Goal: Task Accomplishment & Management: Use online tool/utility

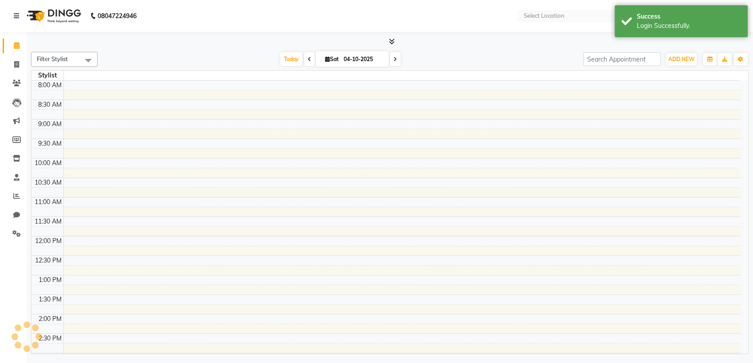
select select "en"
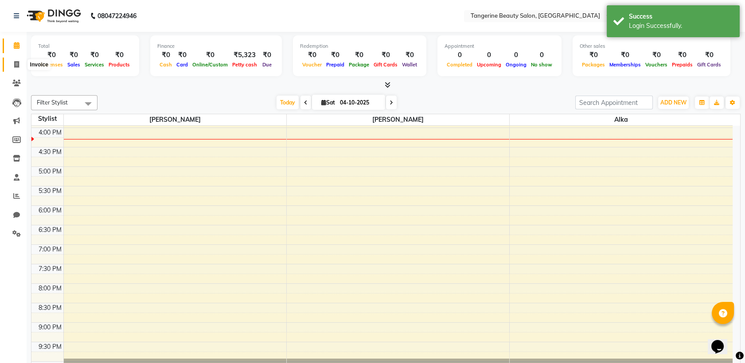
click at [17, 60] on span at bounding box center [17, 65] width 16 height 10
select select "service"
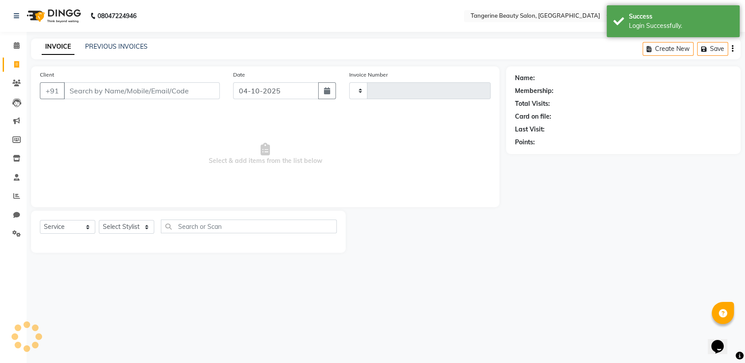
type input "0248"
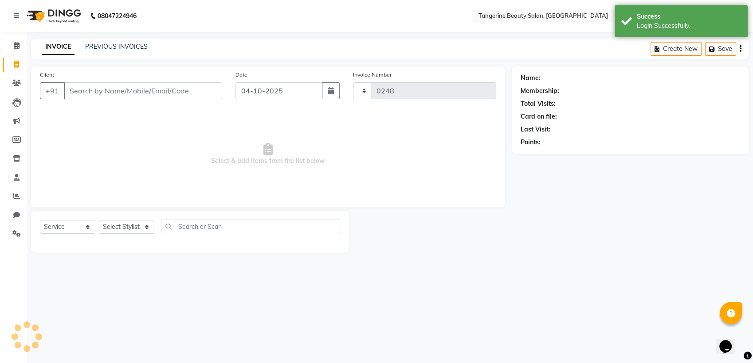
select select "8585"
click at [89, 89] on input "Client" at bounding box center [143, 90] width 158 height 17
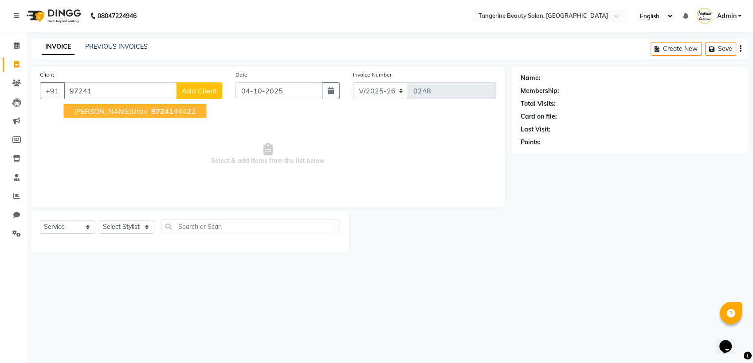
click at [151, 111] on span "97241" at bounding box center [162, 111] width 22 height 9
type input "9724144422"
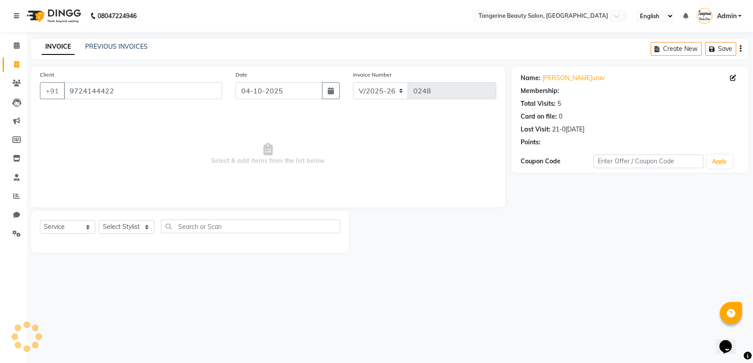
select select "1: Object"
click at [123, 238] on div "Select Service Product Membership Package Voucher Prepaid Gift Card Select Styl…" at bounding box center [190, 230] width 300 height 21
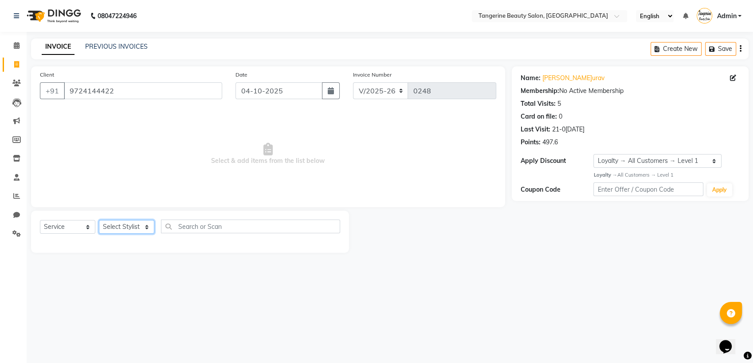
click at [122, 233] on select "Select Stylis[PERSON_NAME]a[PERSON_NAME]i[PERSON_NAME]ha Lakshmi tangerine" at bounding box center [126, 227] width 55 height 14
select select "85414"
click at [99, 220] on select "Select Stylis[PERSON_NAME]a[PERSON_NAME]i[PERSON_NAME]ha Lakshmi tangerine" at bounding box center [126, 227] width 55 height 14
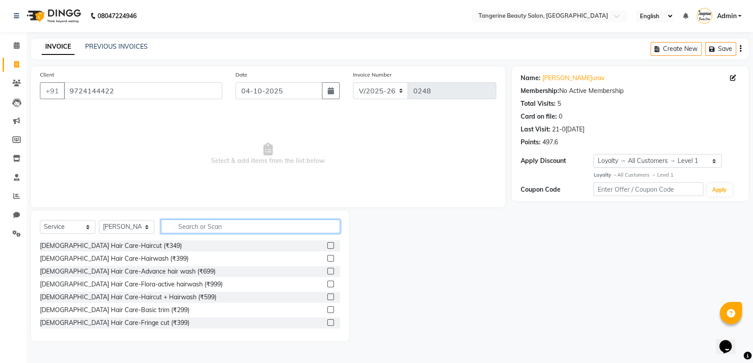
click at [189, 225] on input "text" at bounding box center [250, 227] width 179 height 14
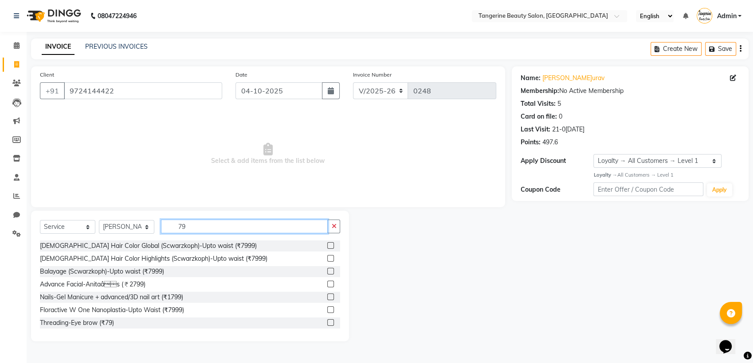
type input "7"
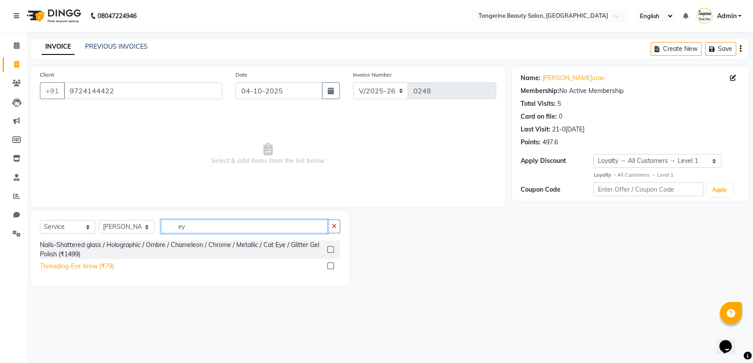
type input "ey"
click at [96, 266] on div "Threading-Eye brow (₹79)" at bounding box center [77, 266] width 74 height 9
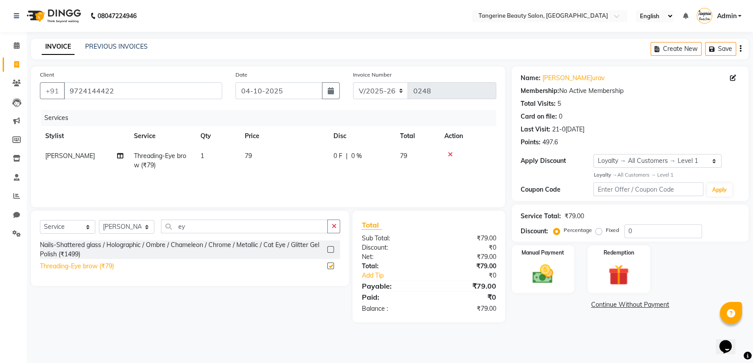
checkbox input "false"
click at [188, 229] on input "ey" at bounding box center [244, 227] width 167 height 14
type input "e"
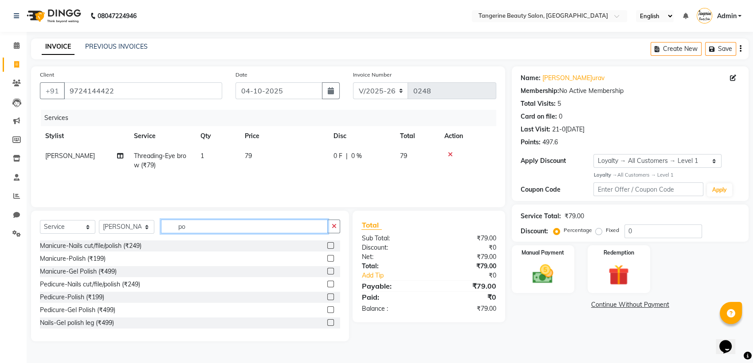
type input "p"
type input "pee"
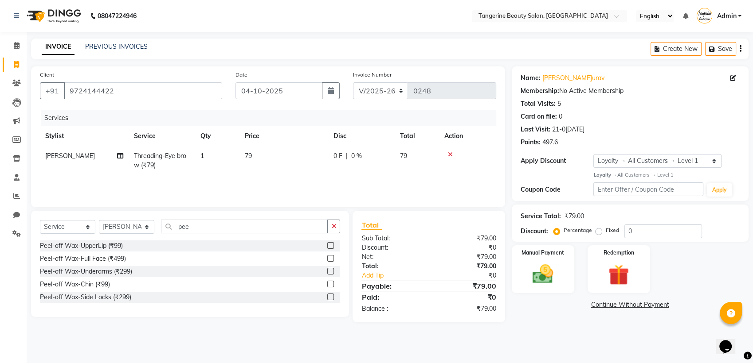
click at [94, 291] on div "Peel-off Wax-UpperLip (₹99) Peel-off Wax-Full Face (₹499) Peel-off Wax-Underarm…" at bounding box center [190, 273] width 300 height 64
click at [96, 282] on div "Peel-off Wax-Chin (₹99)" at bounding box center [75, 284] width 70 height 9
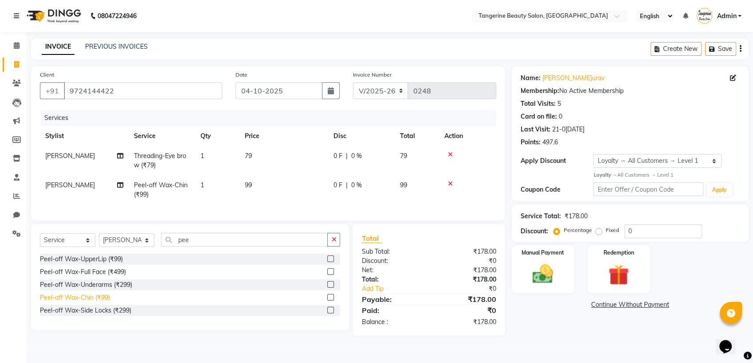
click at [91, 303] on div "Peel-off Wax-Chin (₹99)" at bounding box center [75, 297] width 70 height 9
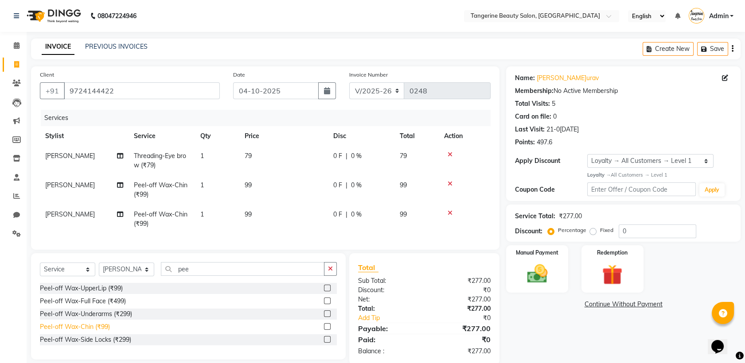
scroll to position [22, 0]
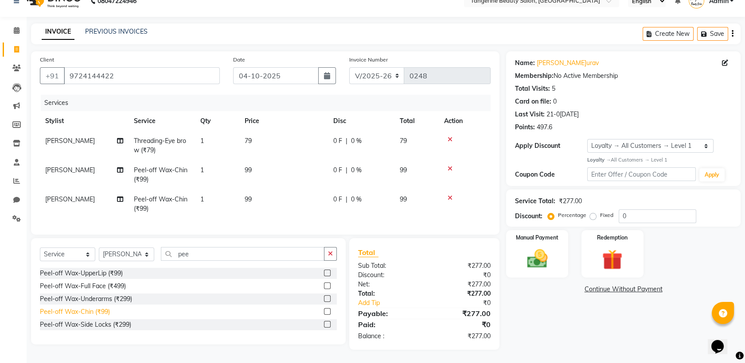
click at [98, 316] on div "Peel-off Wax-Chin (₹99)" at bounding box center [75, 312] width 70 height 9
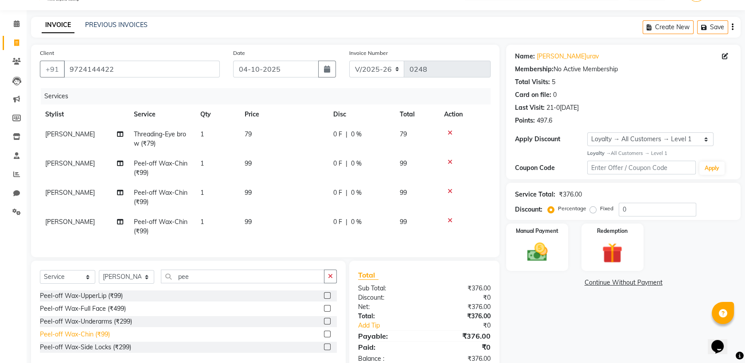
scroll to position [51, 0]
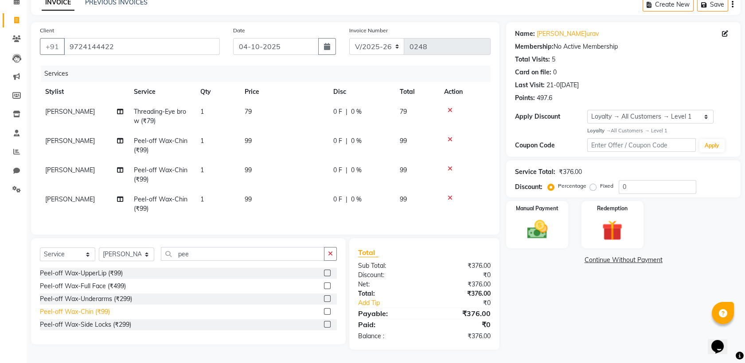
click at [95, 314] on div "Peel-off Wax-Chin (₹99)" at bounding box center [75, 312] width 70 height 9
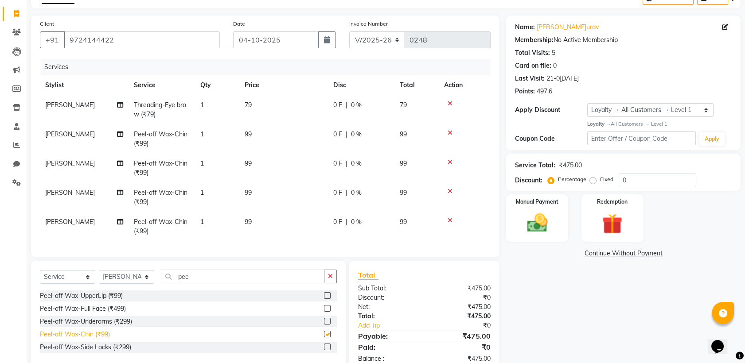
checkbox input "false"
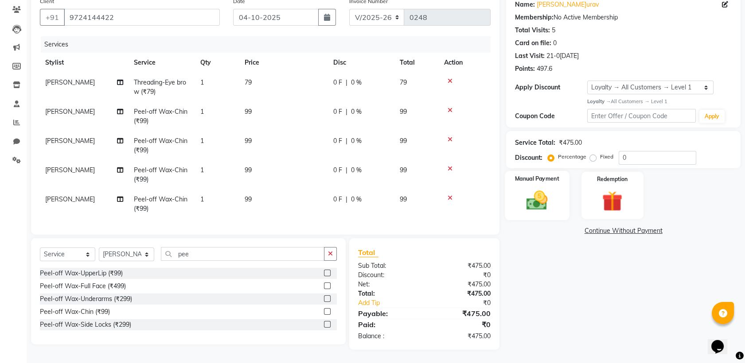
click at [530, 188] on img at bounding box center [537, 200] width 35 height 24
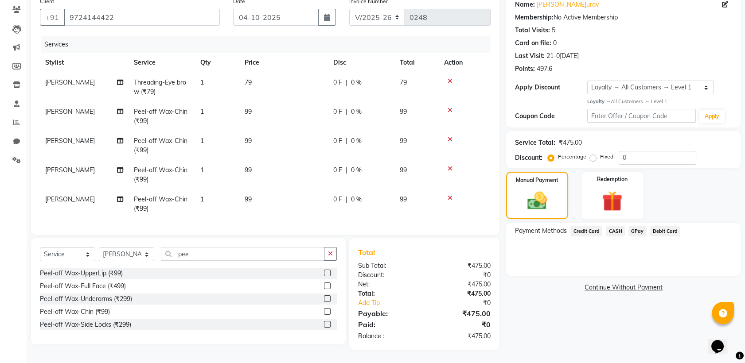
click at [635, 227] on span "GPay" at bounding box center [638, 232] width 18 height 10
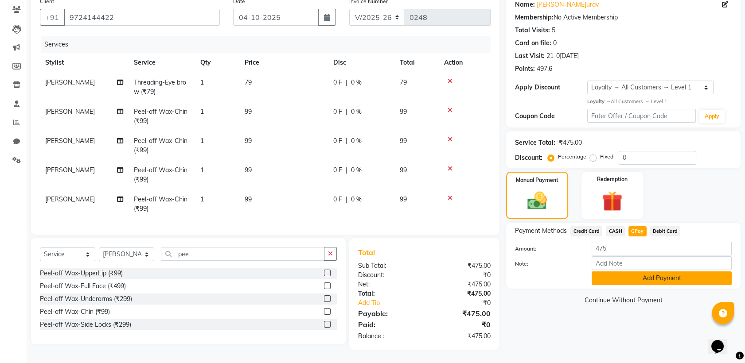
click at [653, 272] on button "Add Payment" at bounding box center [662, 279] width 140 height 14
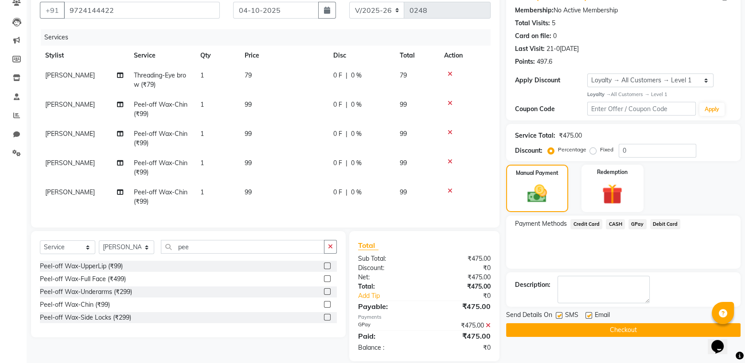
scroll to position [143, 0]
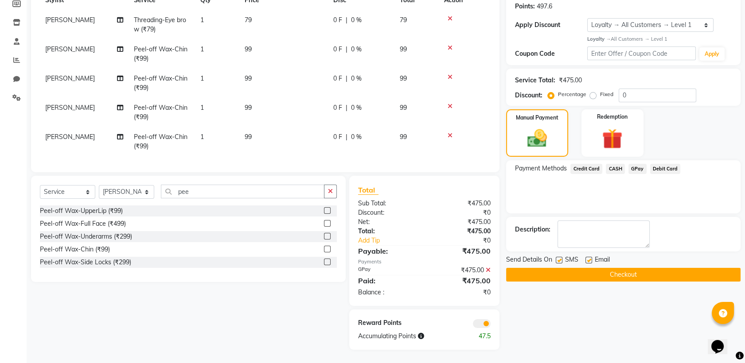
click at [649, 271] on button "Checkout" at bounding box center [623, 275] width 234 height 14
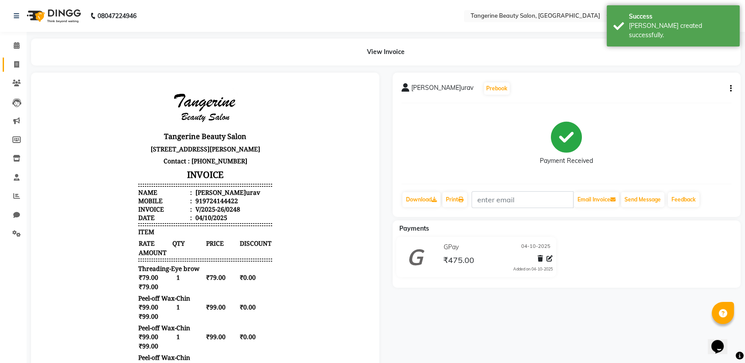
click at [14, 59] on link "Invoice" at bounding box center [13, 65] width 21 height 15
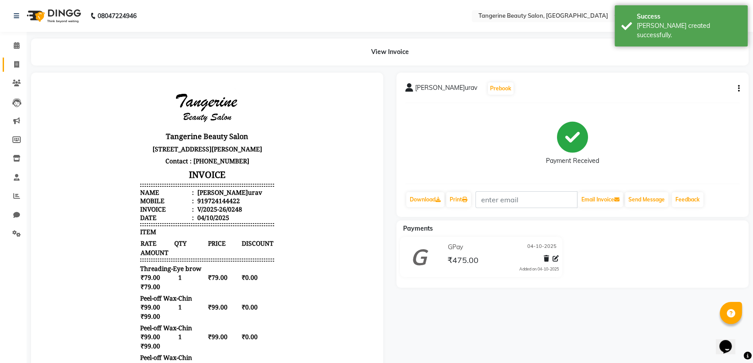
select select "8585"
select select "service"
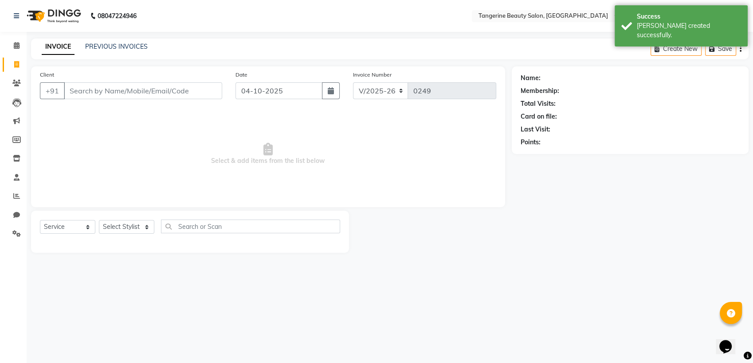
click at [130, 91] on input "Client" at bounding box center [143, 90] width 158 height 17
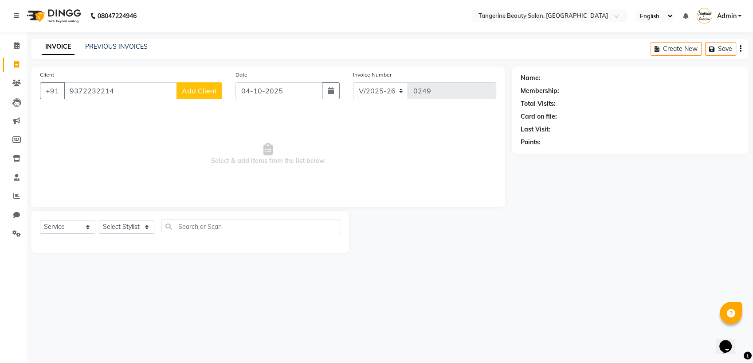
type input "9372232214"
click at [195, 93] on span "Add Client" at bounding box center [199, 90] width 35 height 9
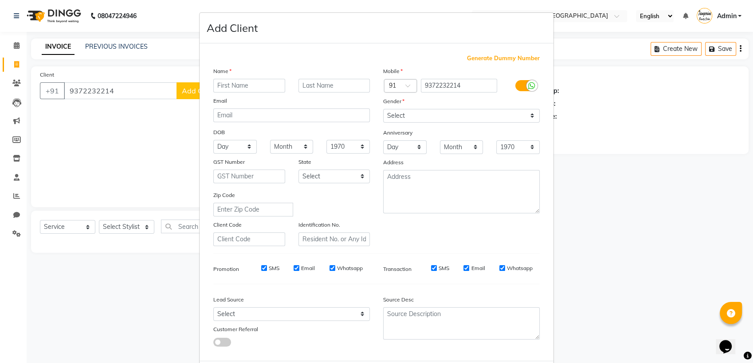
click at [215, 83] on input "text" at bounding box center [249, 86] width 72 height 14
type input "alishba"
click at [396, 115] on select "Select Male Female Other Prefer Not To Say" at bounding box center [461, 116] width 156 height 14
select select "male"
click at [383, 109] on select "Select Male Female Other Prefer Not To Say" at bounding box center [461, 116] width 156 height 14
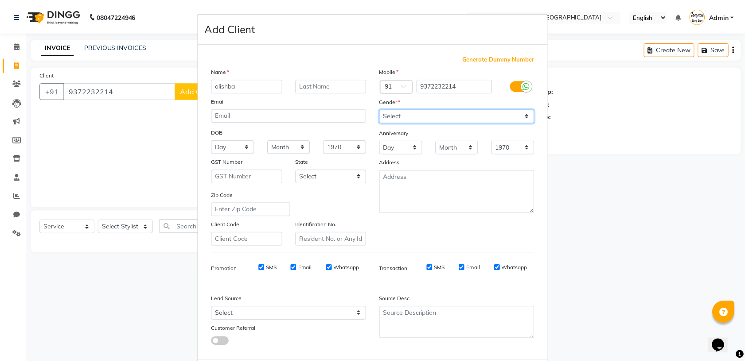
scroll to position [43, 0]
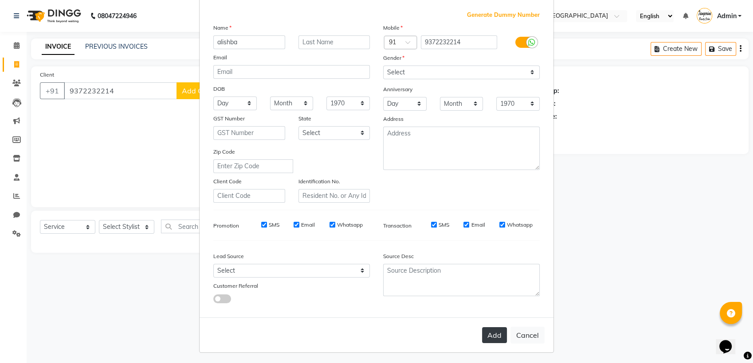
click at [489, 332] on button "Add" at bounding box center [494, 336] width 25 height 16
select select
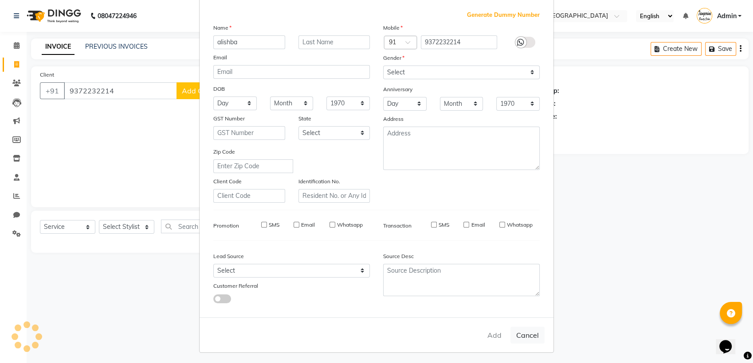
select select
checkbox input "false"
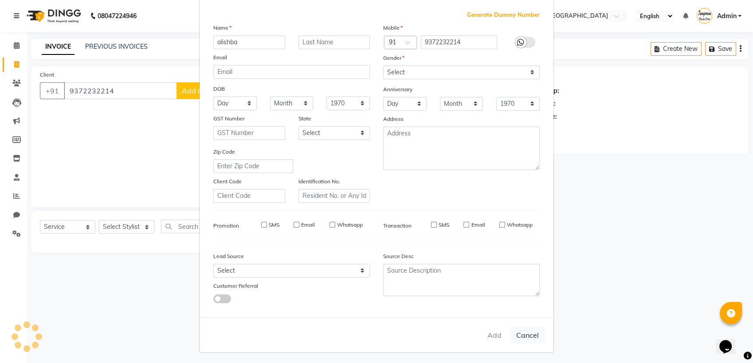
checkbox input "false"
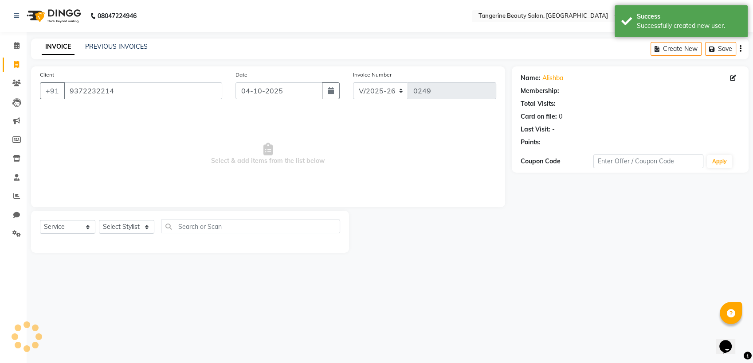
select select "1: Object"
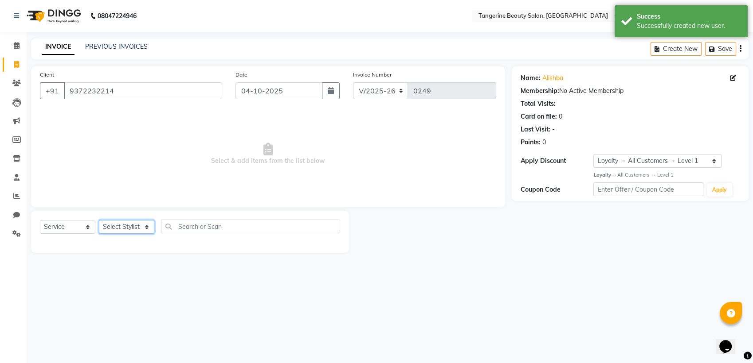
click at [129, 229] on select "Select Stylis[PERSON_NAME]a[PERSON_NAME]i[PERSON_NAME]ha Lakshmi tangerine" at bounding box center [126, 227] width 55 height 14
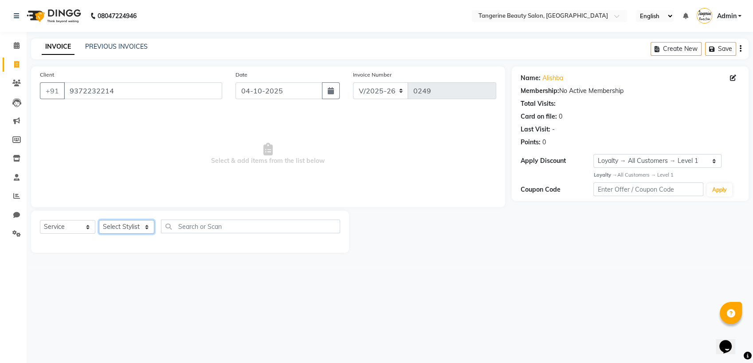
select select "88040"
click at [99, 220] on select "Select Stylis[PERSON_NAME]a[PERSON_NAME]i[PERSON_NAME]ha Lakshmi tangerine" at bounding box center [126, 227] width 55 height 14
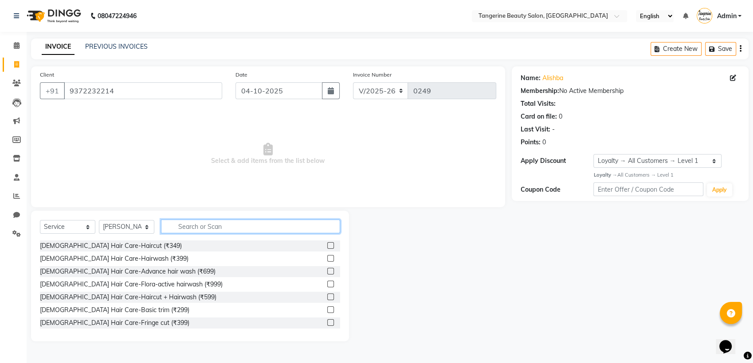
click at [207, 224] on input "text" at bounding box center [250, 227] width 179 height 14
type input "2"
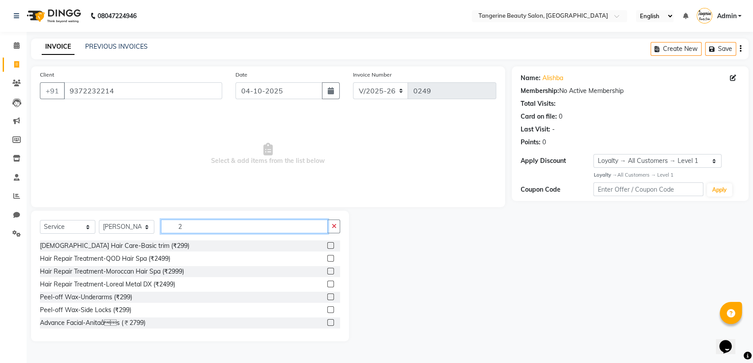
click at [189, 223] on input "2" at bounding box center [244, 227] width 167 height 14
click at [184, 227] on input "2" at bounding box center [244, 227] width 167 height 14
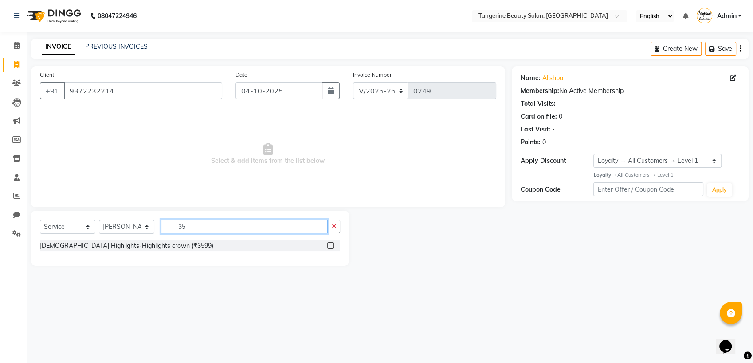
type input "3"
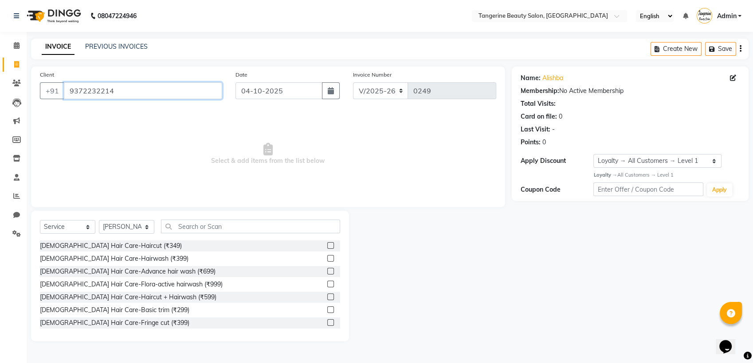
click at [147, 94] on input "9372232214" at bounding box center [143, 90] width 158 height 17
click at [141, 220] on div "Select Service Product Membership Package Voucher Prepaid Gift Card Select Styl…" at bounding box center [190, 230] width 300 height 21
click at [146, 229] on select "Select Stylis[PERSON_NAME]a[PERSON_NAME]i[PERSON_NAME]ha Lakshmi tangerine" at bounding box center [126, 227] width 55 height 14
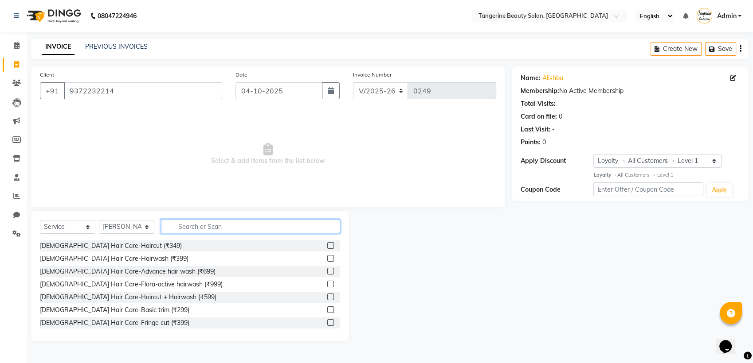
click at [201, 225] on input "text" at bounding box center [250, 227] width 179 height 14
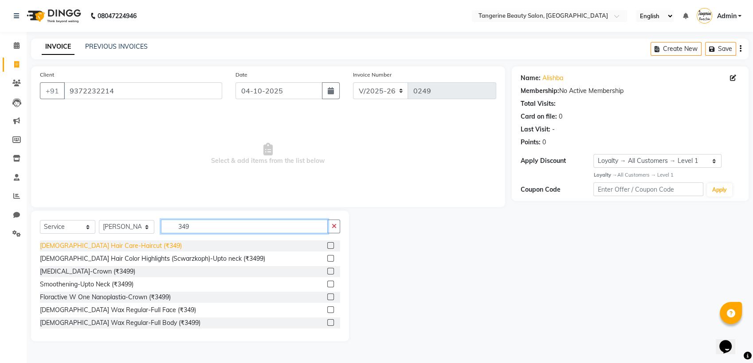
type input "349"
click at [125, 243] on div "[DEMOGRAPHIC_DATA] Hair Care-Haircut (₹349)" at bounding box center [111, 246] width 142 height 9
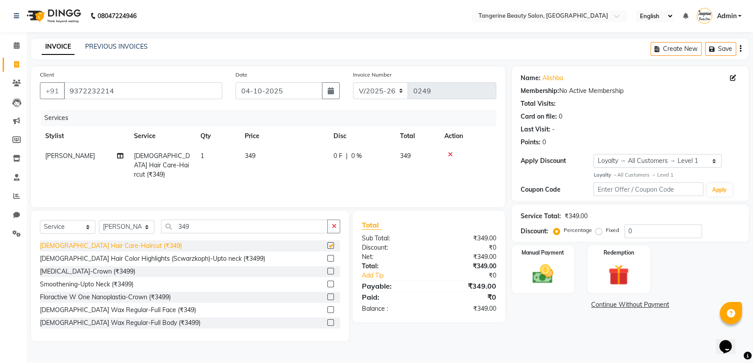
checkbox input "false"
click at [544, 270] on img at bounding box center [542, 274] width 35 height 25
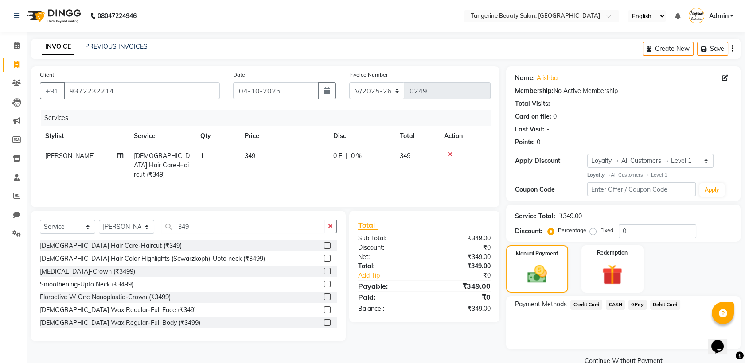
click at [636, 301] on span "GPay" at bounding box center [638, 305] width 18 height 10
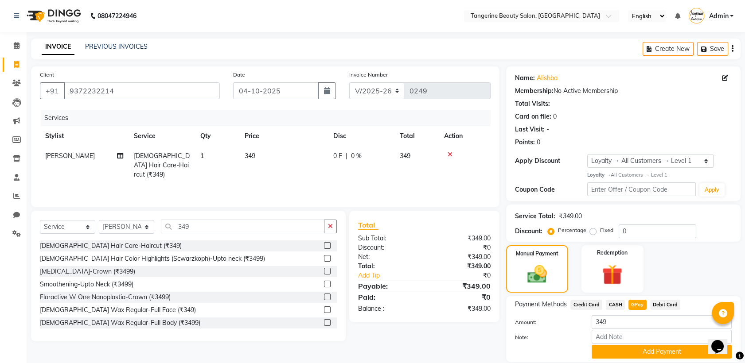
scroll to position [30, 0]
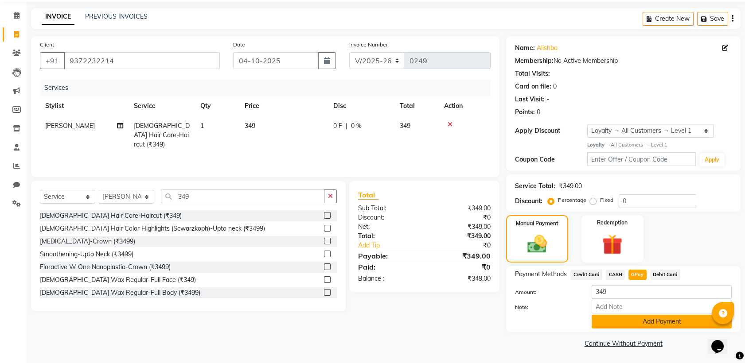
click at [645, 322] on button "Add Payment" at bounding box center [662, 322] width 140 height 14
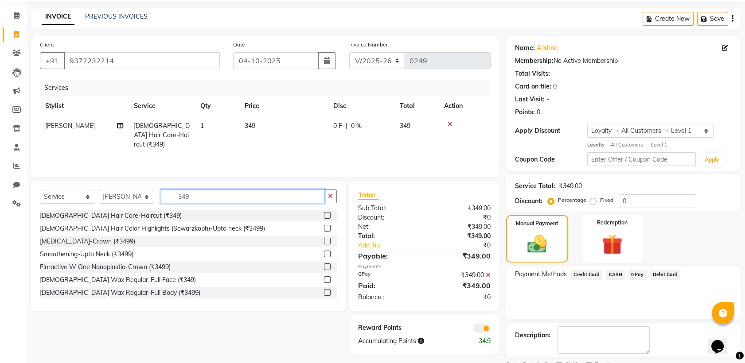
click at [199, 193] on input "349" at bounding box center [243, 197] width 164 height 14
type input "3"
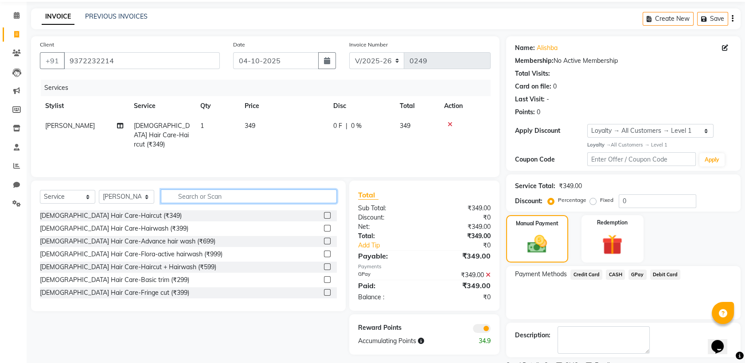
click at [184, 195] on input "text" at bounding box center [249, 197] width 176 height 14
click at [639, 272] on span "GPay" at bounding box center [638, 275] width 18 height 10
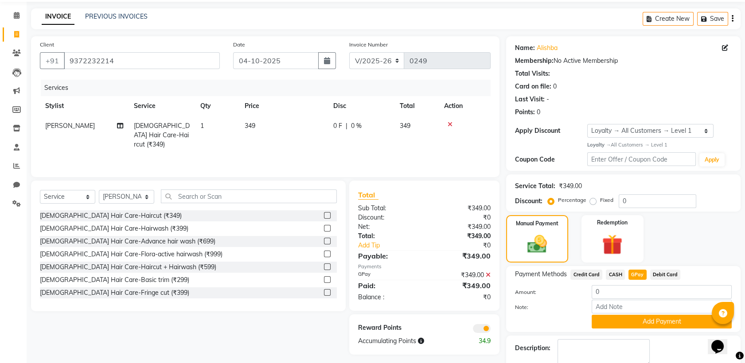
scroll to position [80, 0]
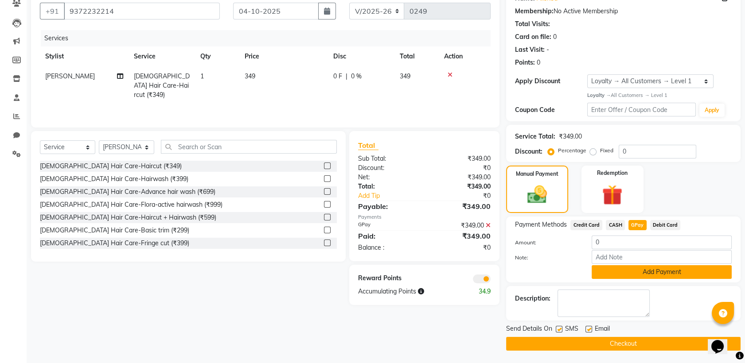
click at [638, 272] on button "Add Payment" at bounding box center [662, 273] width 140 height 14
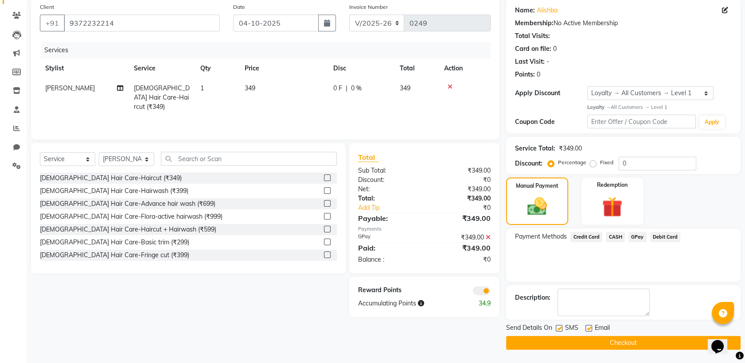
scroll to position [67, 0]
click at [613, 344] on button "Checkout" at bounding box center [623, 344] width 234 height 14
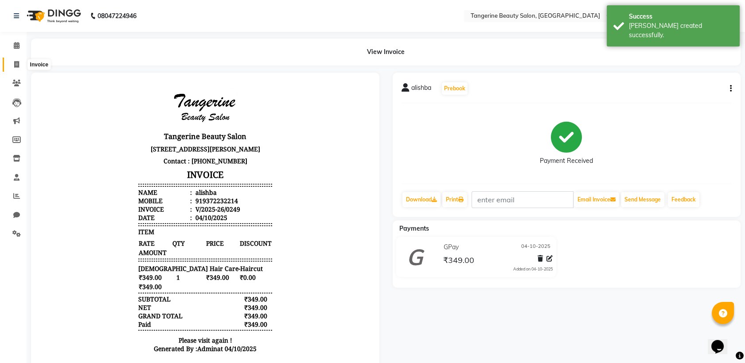
click at [18, 65] on icon at bounding box center [16, 64] width 5 height 7
select select "service"
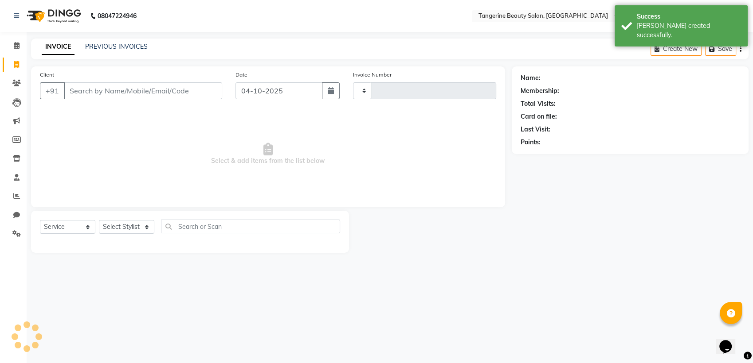
type input "0250"
select select "8585"
click at [92, 92] on input "Client" at bounding box center [143, 90] width 158 height 17
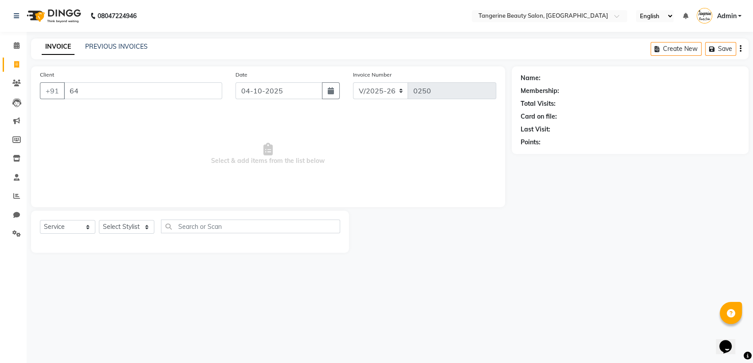
type input "6"
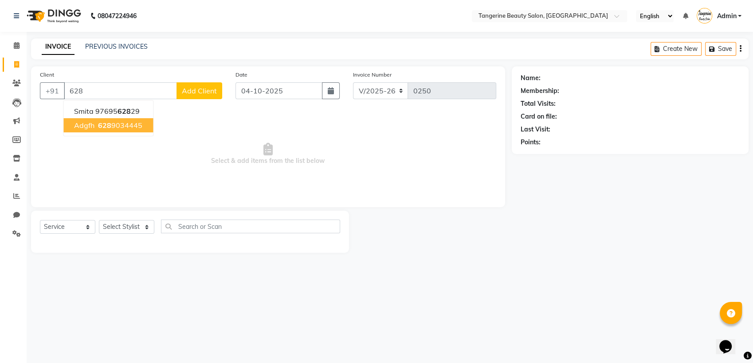
click at [117, 125] on ngb-highlight "628 9034445" at bounding box center [119, 125] width 46 height 9
type input "6289034445"
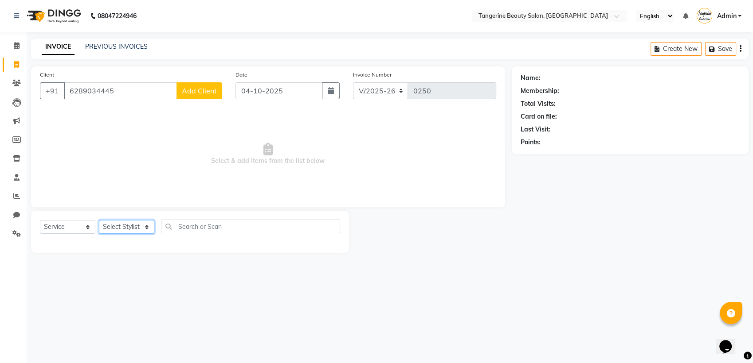
click at [119, 222] on select "Select Stylis[PERSON_NAME]a[PERSON_NAME]i[PERSON_NAME]ha Lakshmi tangerine" at bounding box center [126, 227] width 55 height 14
select select "88040"
click at [99, 220] on select "Select Stylis[PERSON_NAME]a[PERSON_NAME]i[PERSON_NAME]ha Lakshmi tangerine" at bounding box center [126, 227] width 55 height 14
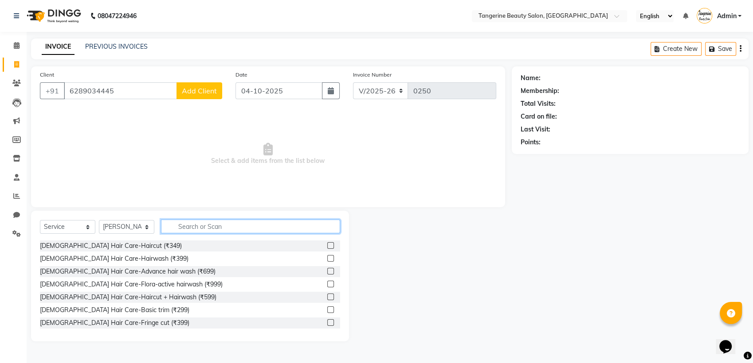
click at [211, 228] on input "text" at bounding box center [250, 227] width 179 height 14
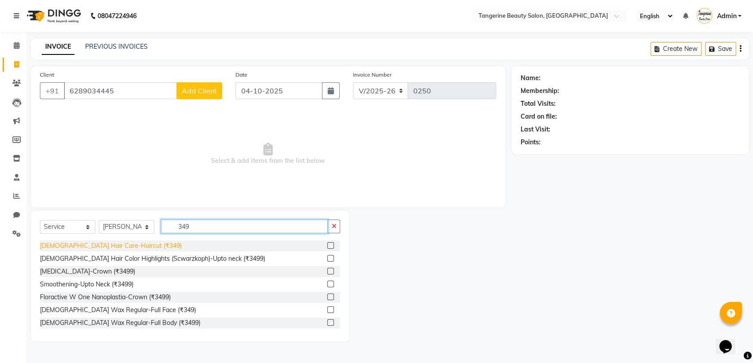
type input "349"
click at [118, 245] on div "[DEMOGRAPHIC_DATA] Hair Care-Haircut (₹349)" at bounding box center [111, 246] width 142 height 9
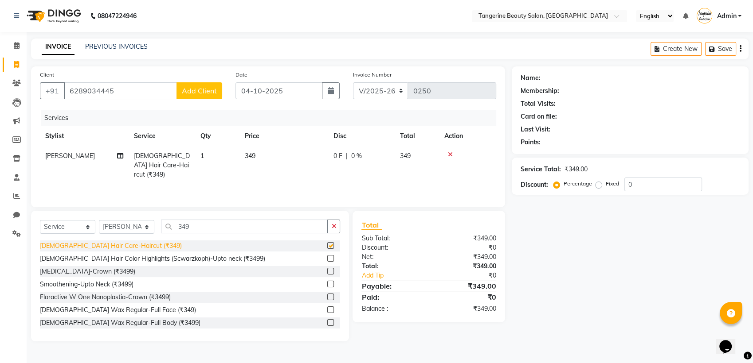
checkbox input "false"
click at [654, 337] on div "Name: Membership: Total Visits: Card on file: Last Visit: Points: Service Total…" at bounding box center [633, 203] width 243 height 275
click at [627, 200] on div "Name: Membership: Total Visits: Card on file: Last Visit: Points: Service Total…" at bounding box center [633, 203] width 243 height 275
click at [334, 228] on icon "button" at bounding box center [333, 226] width 5 height 6
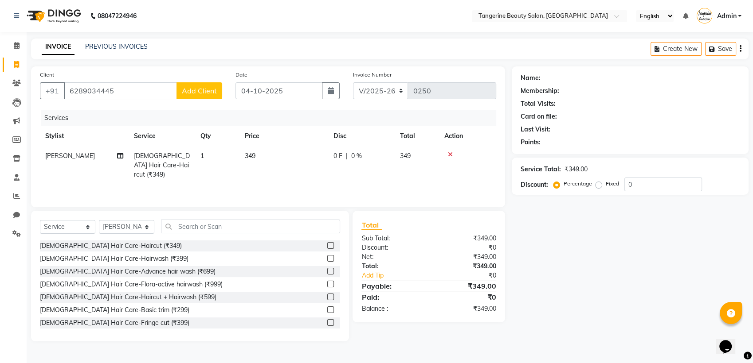
click at [186, 94] on span "Add Client" at bounding box center [199, 90] width 35 height 9
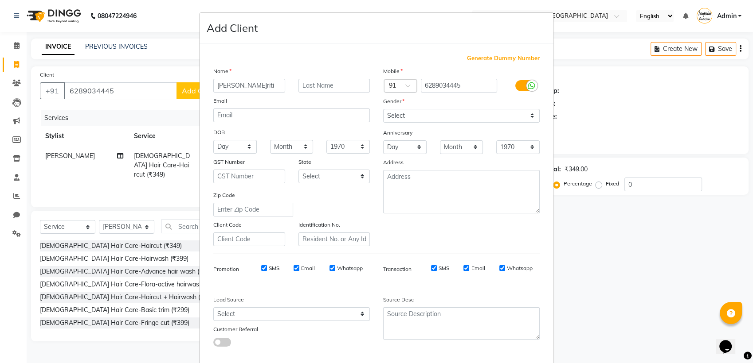
scroll to position [43, 0]
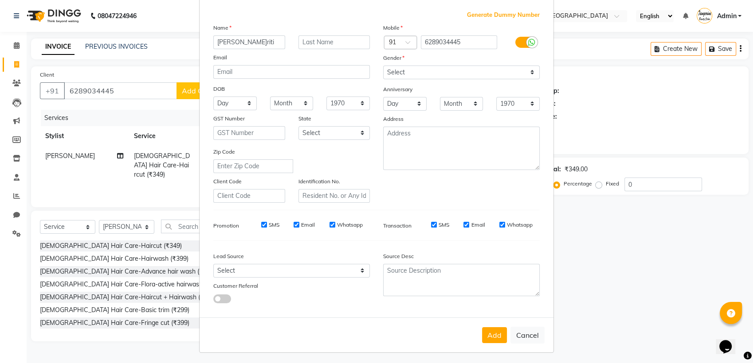
type input "akriti"
click at [499, 324] on div "Add Cancel" at bounding box center [376, 335] width 354 height 35
click at [494, 332] on button "Add" at bounding box center [494, 336] width 25 height 16
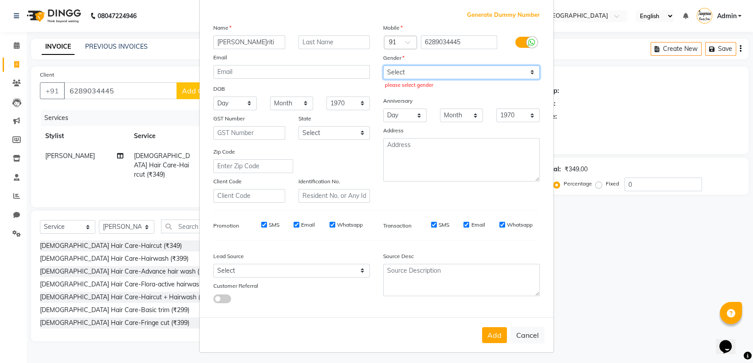
click at [522, 66] on select "Select Male Female Other Prefer Not To Say" at bounding box center [461, 73] width 156 height 14
select select "female"
click at [383, 66] on select "Select Male Female Other Prefer Not To Say" at bounding box center [461, 73] width 156 height 14
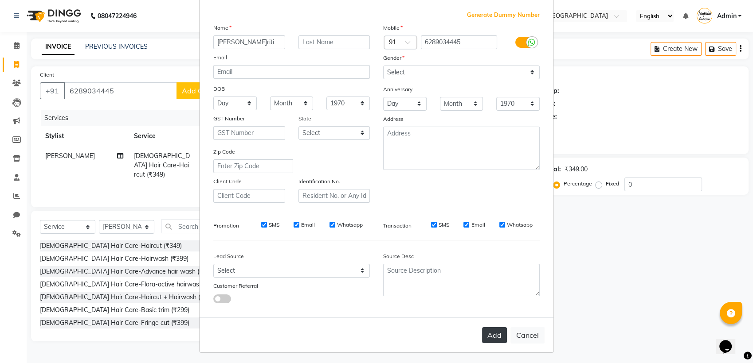
click at [492, 333] on button "Add" at bounding box center [494, 336] width 25 height 16
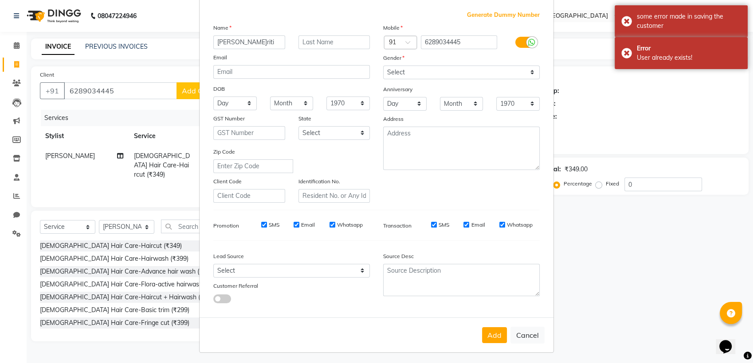
click at [578, 262] on ngb-modal-window "Add Client Generate Dummy Number Name akriti Email DOB Day 01 02 03 04 05 06 07…" at bounding box center [376, 181] width 753 height 363
click at [525, 337] on button "Cancel" at bounding box center [527, 335] width 34 height 17
select select
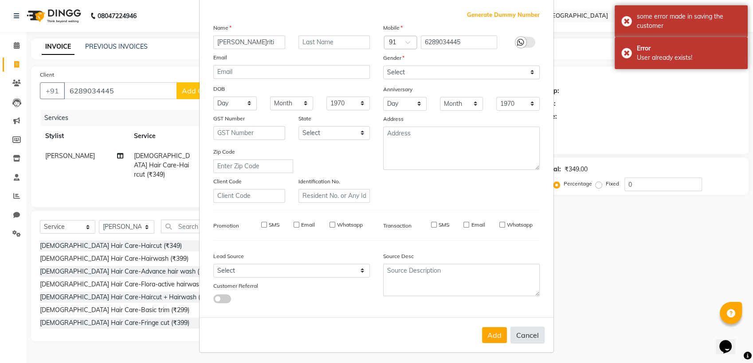
select select
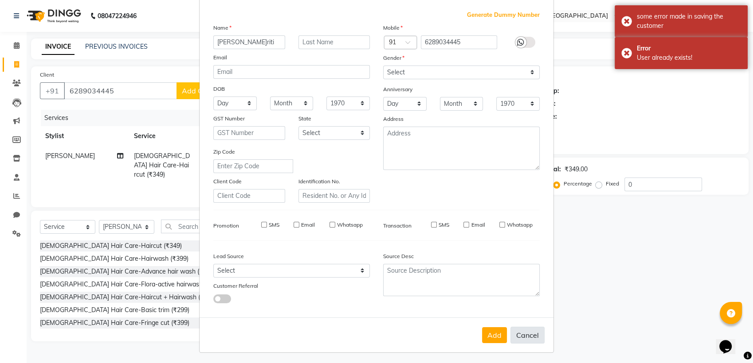
select select
checkbox input "false"
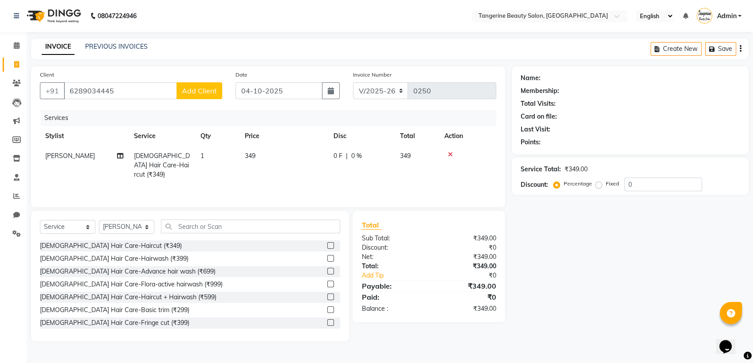
click at [449, 154] on icon at bounding box center [450, 155] width 5 height 6
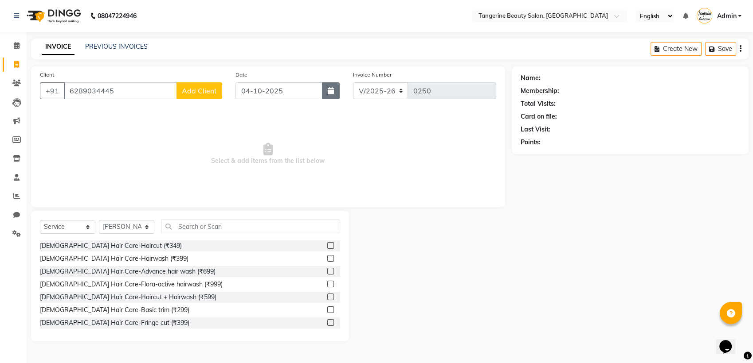
click at [331, 92] on icon "button" at bounding box center [331, 90] width 6 height 7
select select "10"
select select "2025"
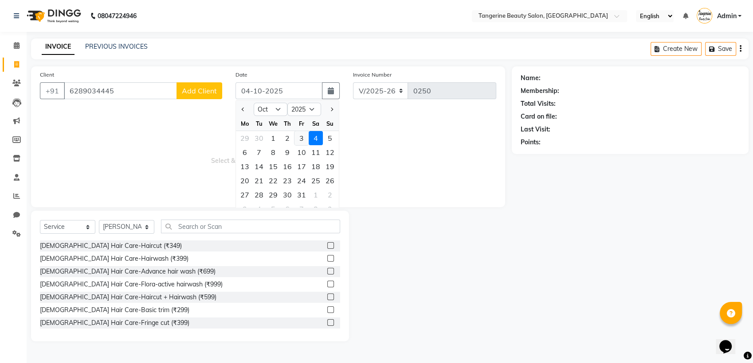
click at [305, 139] on div "3" at bounding box center [301, 138] width 14 height 14
type input "03-10-2025"
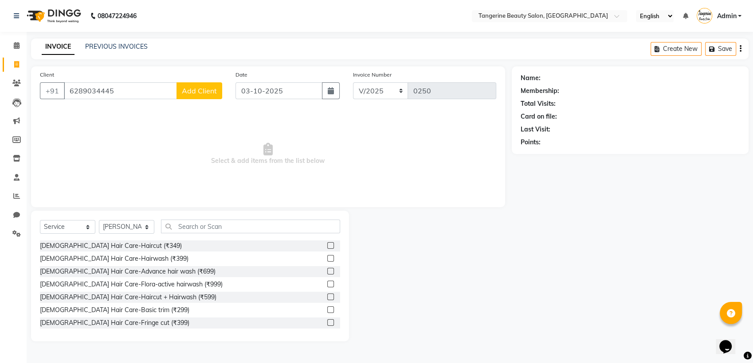
click at [327, 241] on div at bounding box center [333, 246] width 13 height 11
click at [327, 246] on label at bounding box center [330, 245] width 7 height 7
click at [327, 246] on input "checkbox" at bounding box center [330, 246] width 6 height 6
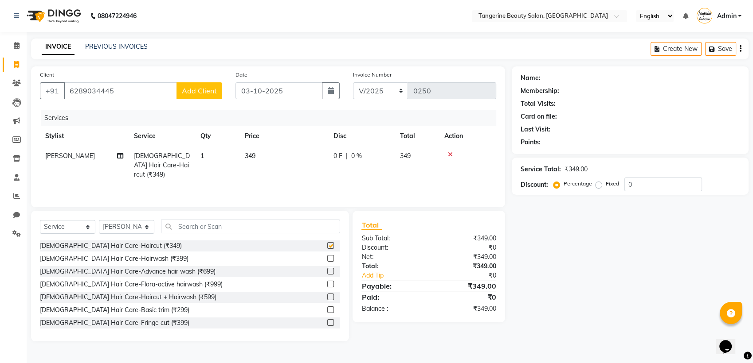
checkbox input "false"
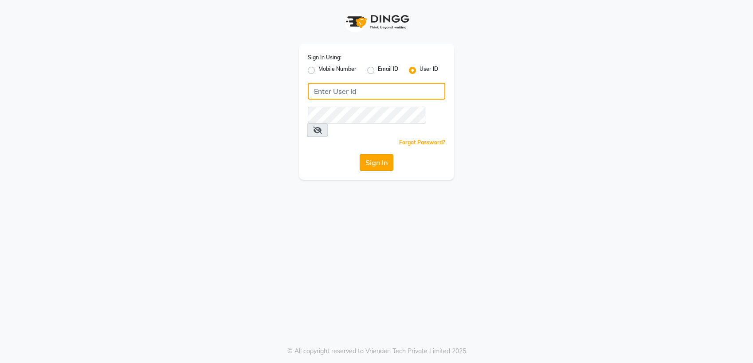
type input "tangerine"
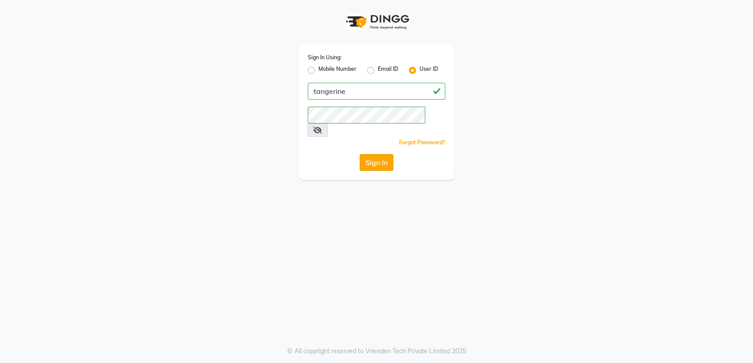
click at [377, 154] on button "Sign In" at bounding box center [376, 162] width 34 height 17
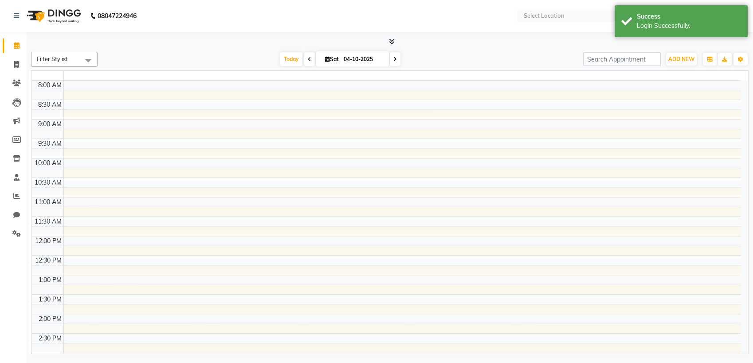
select select "en"
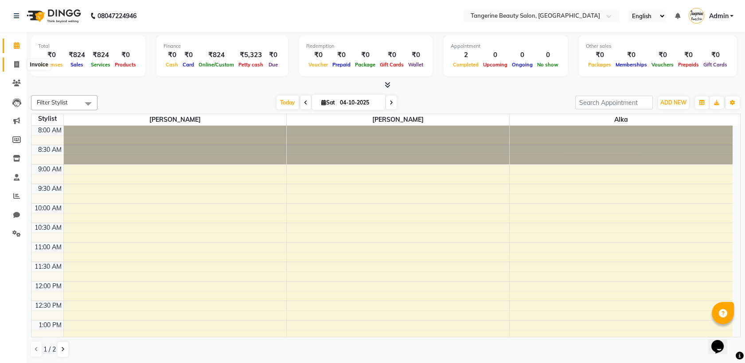
click at [17, 64] on icon at bounding box center [16, 64] width 5 height 7
select select "service"
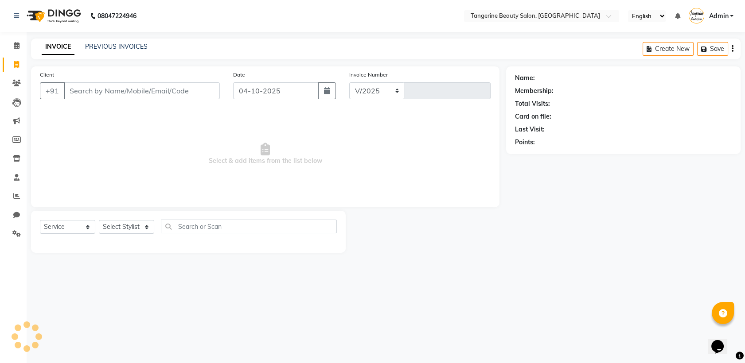
select select "8585"
type input "0250"
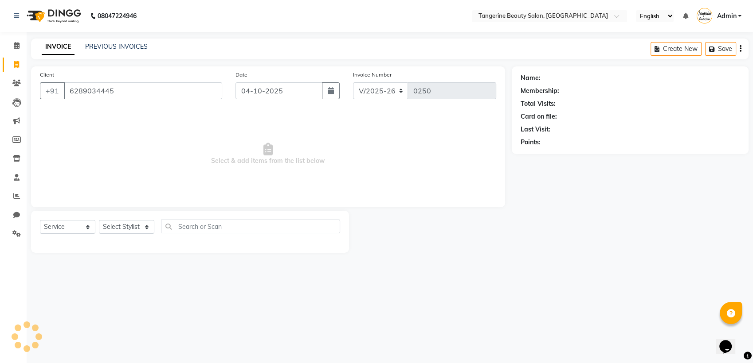
type input "6289034445"
select select "1: Object"
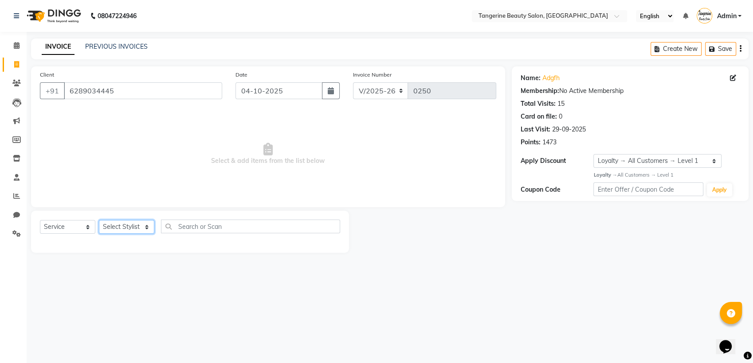
click at [135, 224] on select "Select Stylis[PERSON_NAME]a[PERSON_NAME]i[PERSON_NAME]ha Lakshmi tangerine" at bounding box center [126, 227] width 55 height 14
select select "88040"
click at [99, 220] on select "Select Stylis[PERSON_NAME]a[PERSON_NAME]i[PERSON_NAME]ha Lakshmi tangerine" at bounding box center [126, 227] width 55 height 14
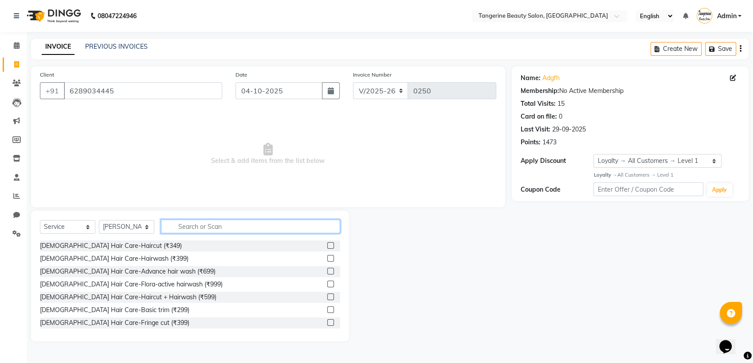
click at [178, 229] on input "text" at bounding box center [250, 227] width 179 height 14
click at [327, 244] on label at bounding box center [330, 245] width 7 height 7
click at [327, 244] on input "checkbox" at bounding box center [330, 246] width 6 height 6
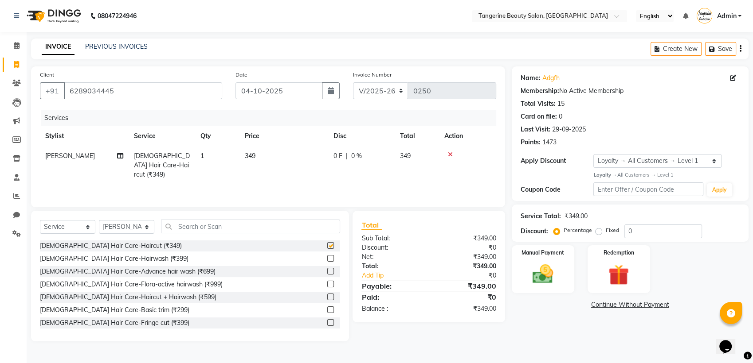
checkbox input "false"
click at [547, 263] on img at bounding box center [542, 274] width 35 height 25
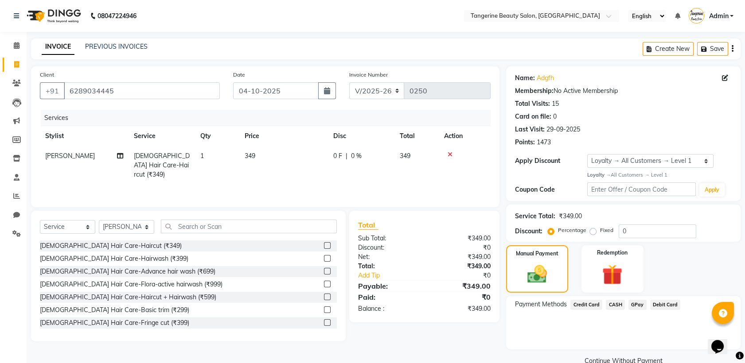
click at [641, 307] on span "GPay" at bounding box center [638, 305] width 18 height 10
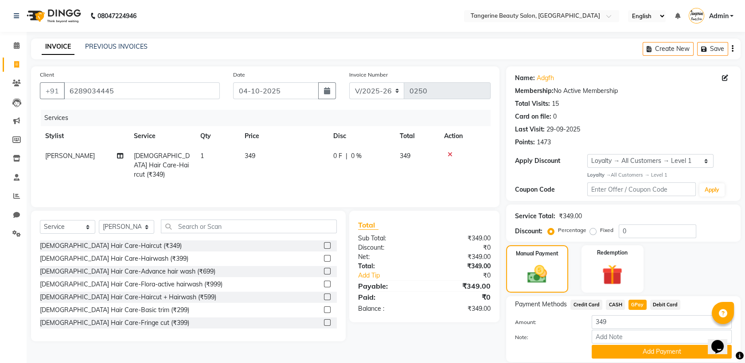
scroll to position [30, 0]
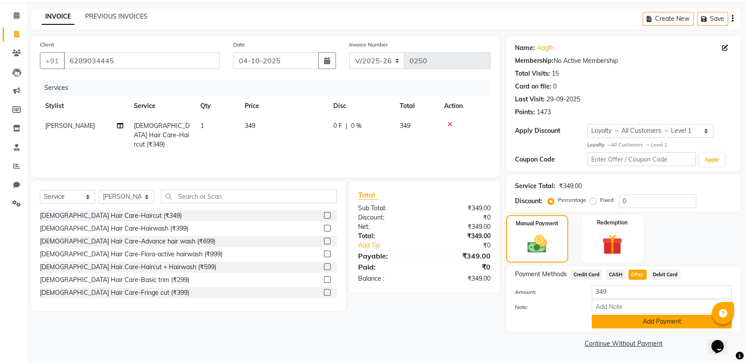
click at [641, 321] on button "Add Payment" at bounding box center [662, 322] width 140 height 14
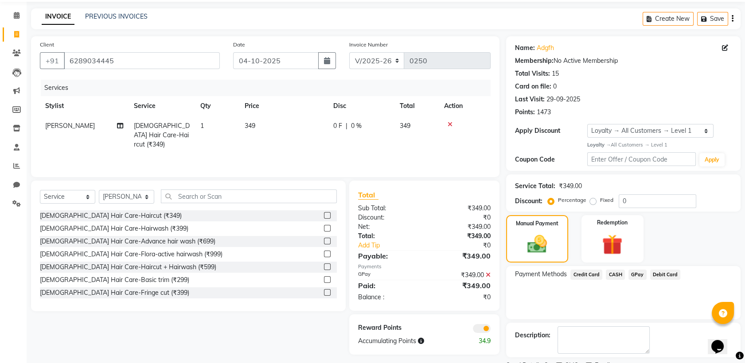
scroll to position [67, 0]
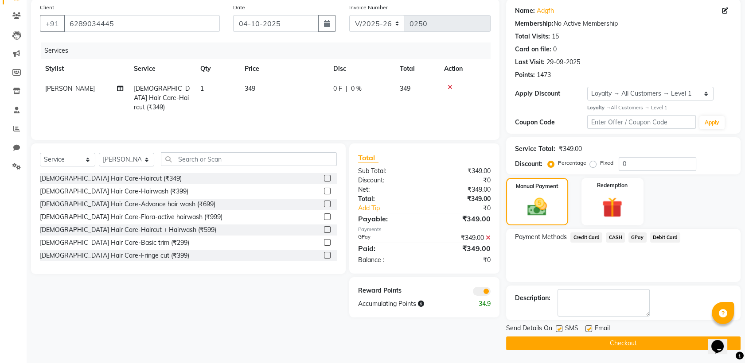
click at [482, 287] on span at bounding box center [482, 291] width 18 height 9
click at [491, 293] on input "checkbox" at bounding box center [491, 293] width 0 height 0
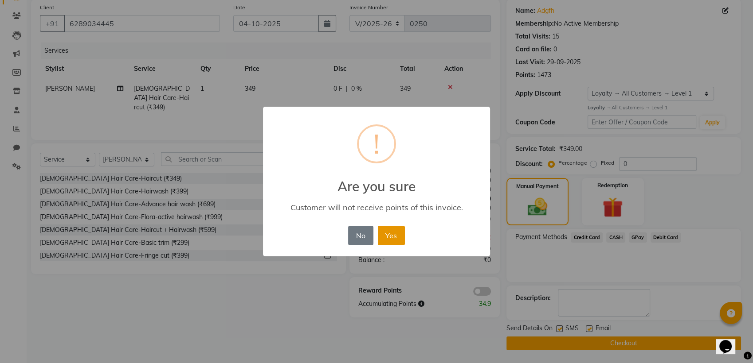
drag, startPoint x: 402, startPoint y: 234, endPoint x: 395, endPoint y: 242, distance: 11.6
click at [395, 242] on button "Yes" at bounding box center [391, 236] width 27 height 20
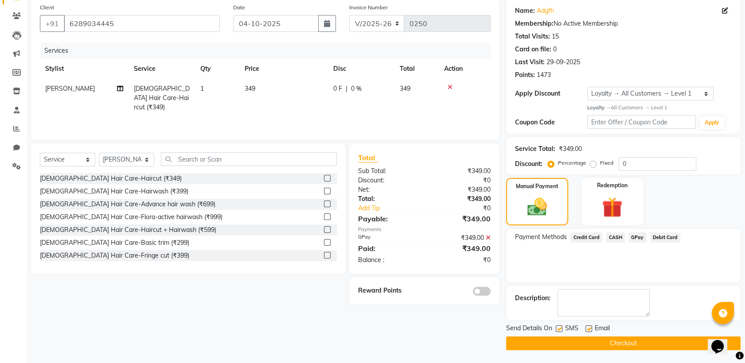
click at [395, 243] on hr at bounding box center [424, 243] width 133 height 0
click at [615, 345] on button "Checkout" at bounding box center [623, 344] width 234 height 14
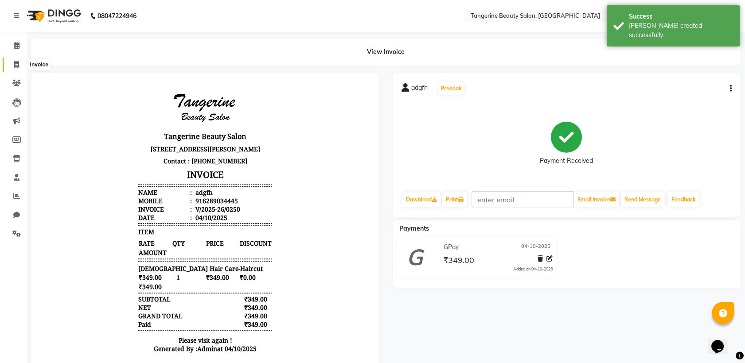
click at [18, 64] on icon at bounding box center [16, 64] width 5 height 7
select select "service"
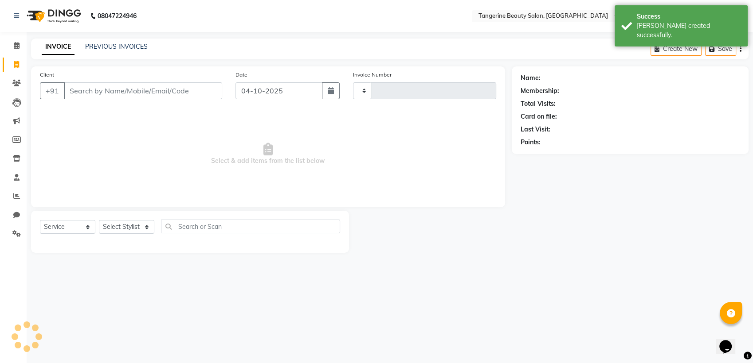
type input "0251"
select select "8585"
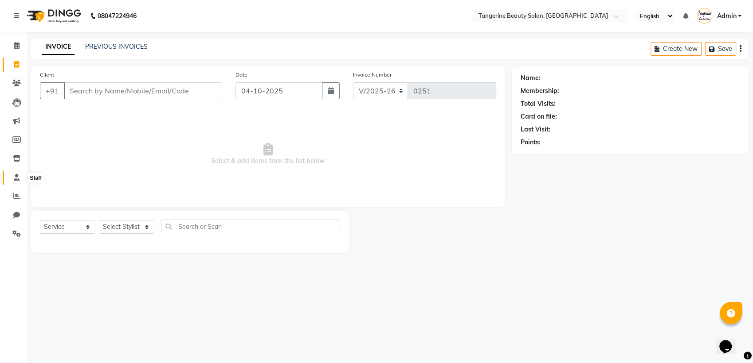
click at [23, 176] on span at bounding box center [17, 178] width 16 height 10
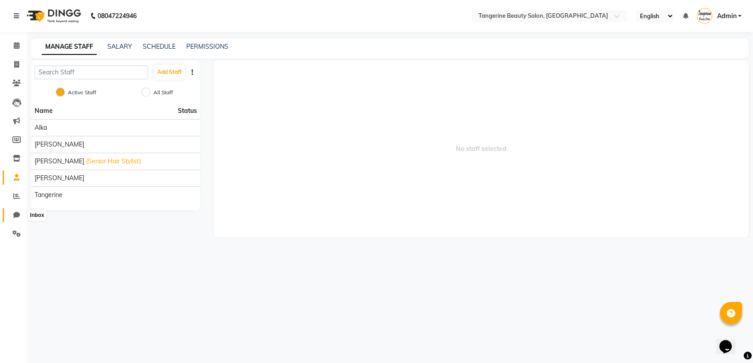
click at [15, 211] on span at bounding box center [17, 216] width 16 height 10
select select "100"
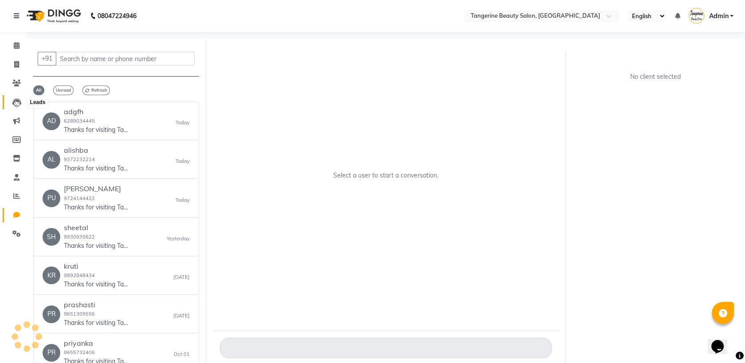
click at [13, 102] on icon at bounding box center [16, 102] width 9 height 9
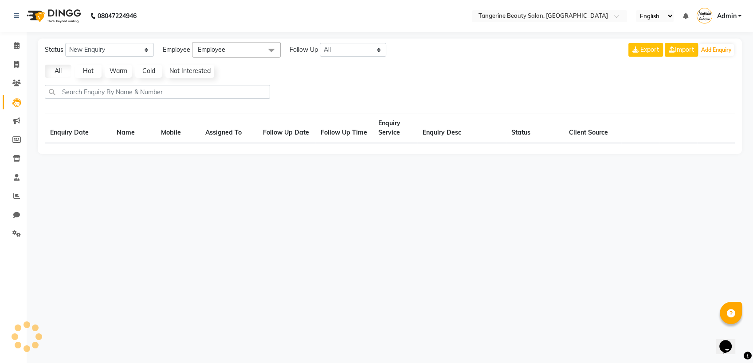
select select "10"
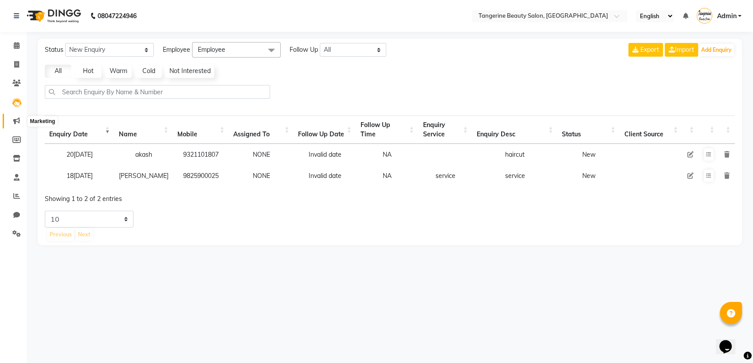
click at [18, 117] on span at bounding box center [17, 121] width 16 height 10
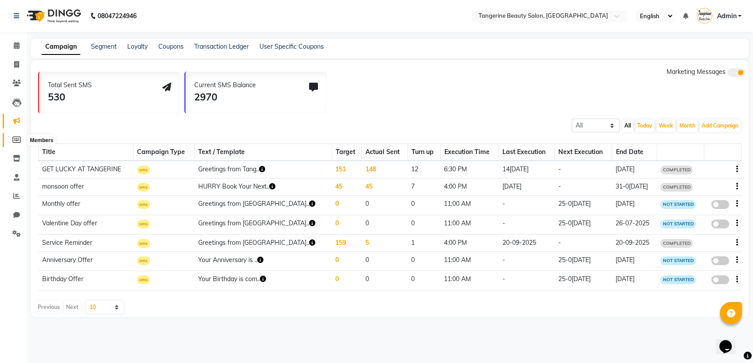
click at [15, 137] on icon at bounding box center [16, 140] width 8 height 7
select select
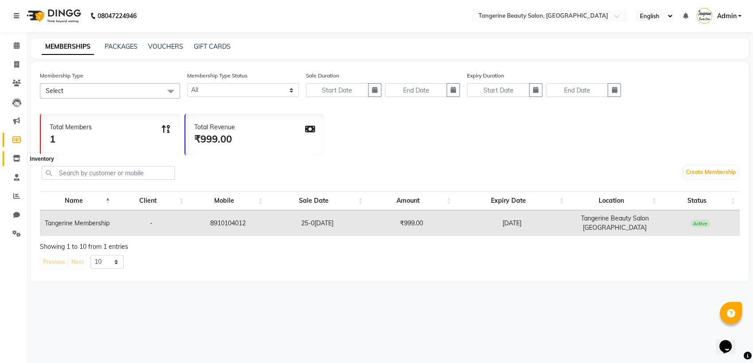
click at [13, 159] on icon at bounding box center [17, 158] width 8 height 7
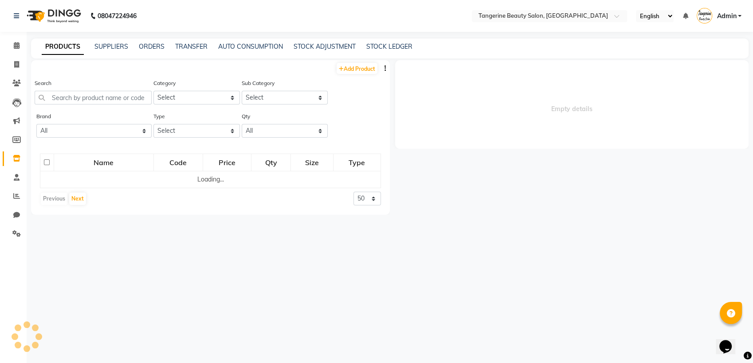
select select
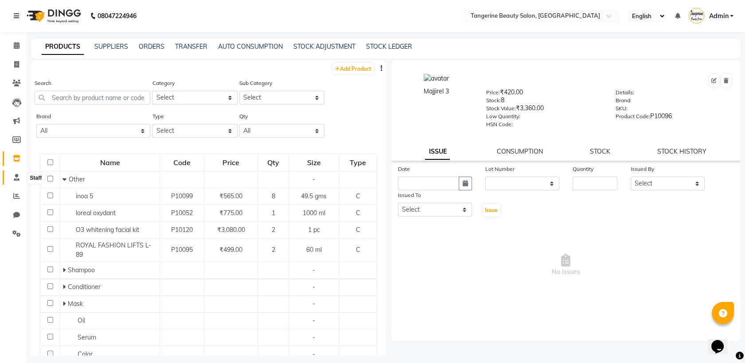
click at [15, 175] on icon at bounding box center [17, 177] width 6 height 7
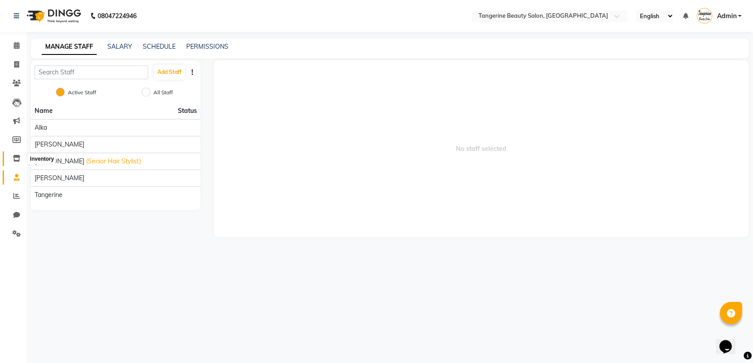
click at [12, 159] on span at bounding box center [17, 159] width 16 height 10
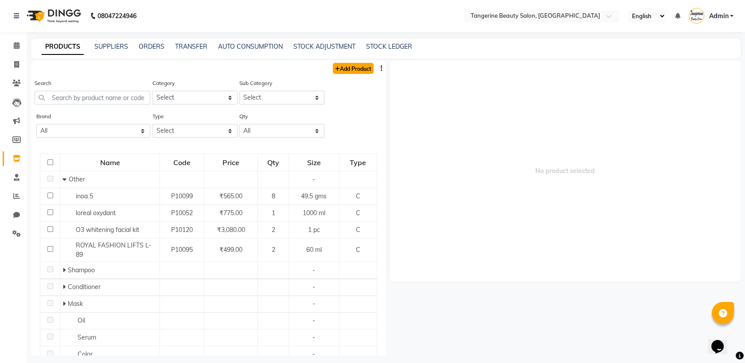
click at [344, 64] on link "Add Product" at bounding box center [353, 68] width 41 height 11
select select "true"
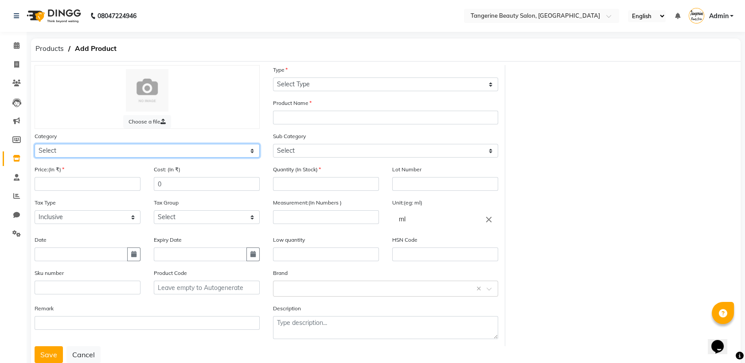
click at [159, 150] on select "Select Hair Skin Makeup Personal Care Applian[PERSON_NAME]eard Waxing Disposabl…" at bounding box center [147, 151] width 225 height 14
select select "1100"
click at [35, 144] on select "Select Hair Skin Makeup Personal Care Applian[PERSON_NAME]eard Waxing Disposabl…" at bounding box center [147, 151] width 225 height 14
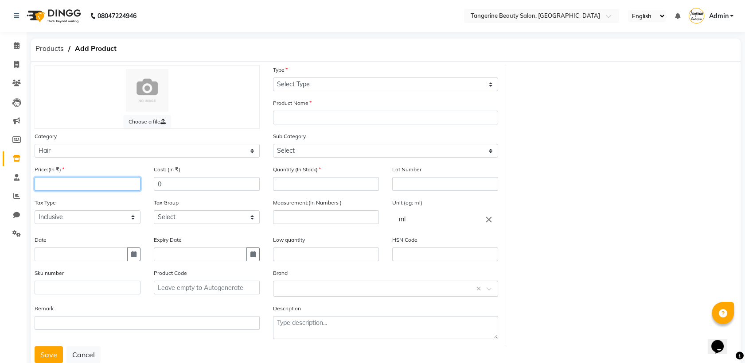
click at [129, 181] on input "number" at bounding box center [88, 184] width 106 height 14
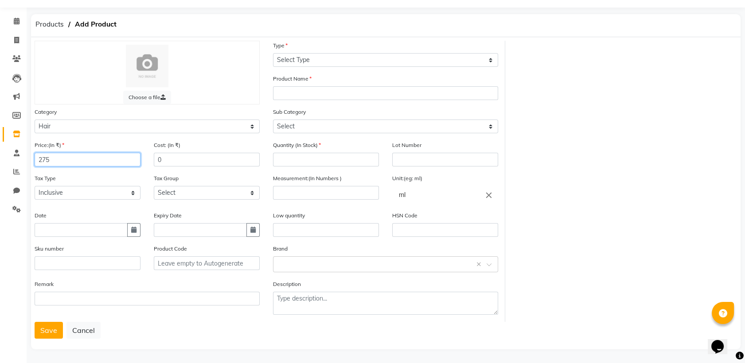
type input "275"
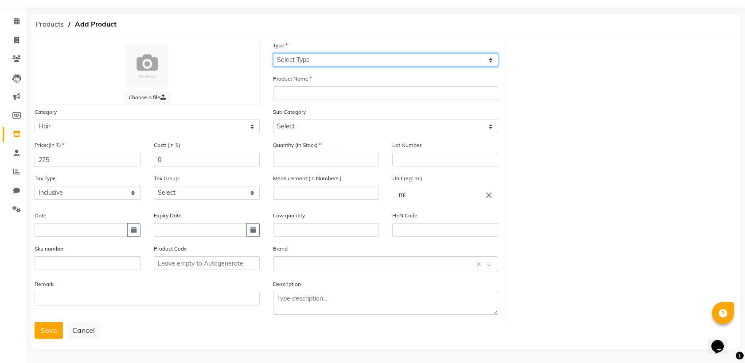
click at [351, 64] on select "Select Type Both Retail Consumable" at bounding box center [385, 60] width 225 height 14
select select "R"
click at [273, 53] on select "Select Type Both Retail Consumable" at bounding box center [385, 60] width 225 height 14
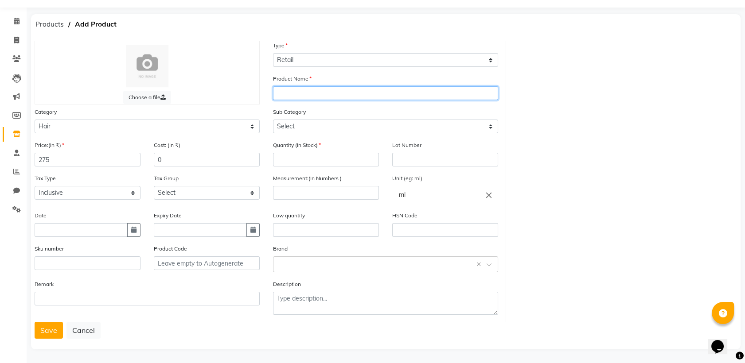
click at [343, 98] on input "text" at bounding box center [385, 93] width 225 height 14
type input "beardo"
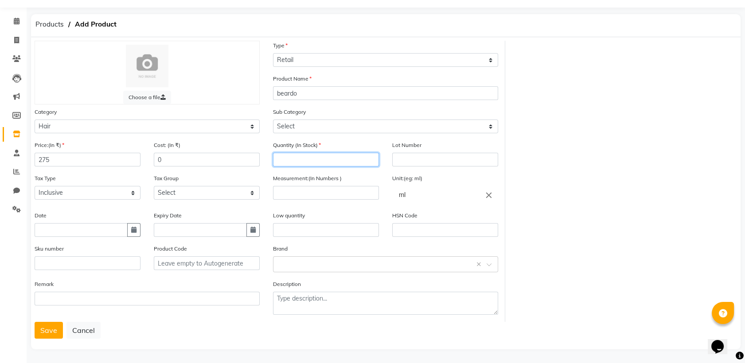
click at [340, 157] on input "number" at bounding box center [326, 160] width 106 height 14
type input "8"
click at [372, 195] on input "number" at bounding box center [326, 193] width 106 height 14
type input "3.66"
click at [49, 335] on button "Save" at bounding box center [49, 330] width 28 height 17
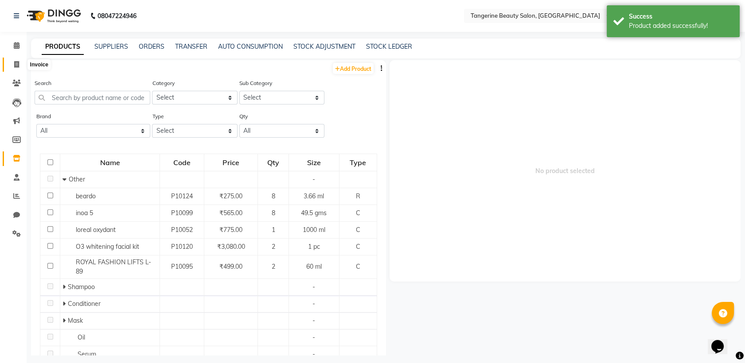
click at [15, 66] on icon at bounding box center [16, 64] width 5 height 7
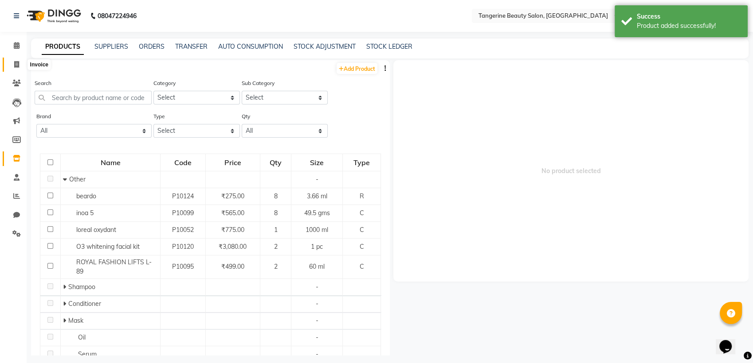
select select "8585"
select select "service"
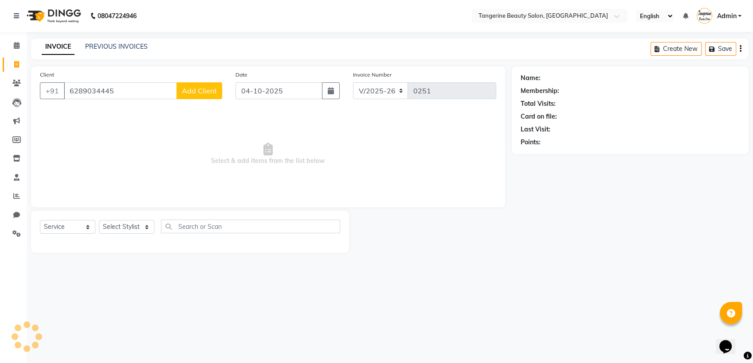
type input "6289034445"
select select "1: Object"
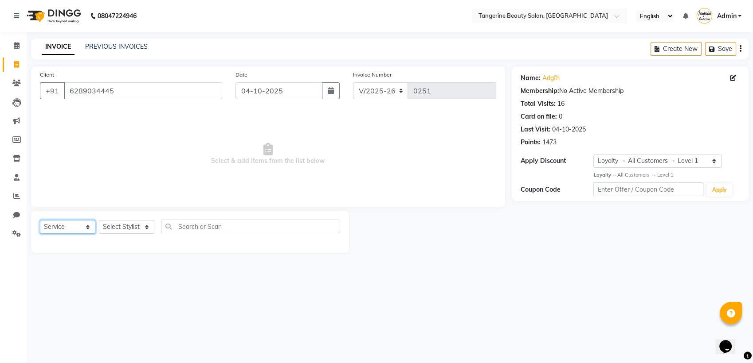
click at [89, 230] on select "Select Service Product Membership Package Voucher Prepaid Gift Card" at bounding box center [67, 227] width 55 height 14
select select "product"
click at [40, 220] on select "Select Service Product Membership Package Voucher Prepaid Gift Card" at bounding box center [67, 227] width 55 height 14
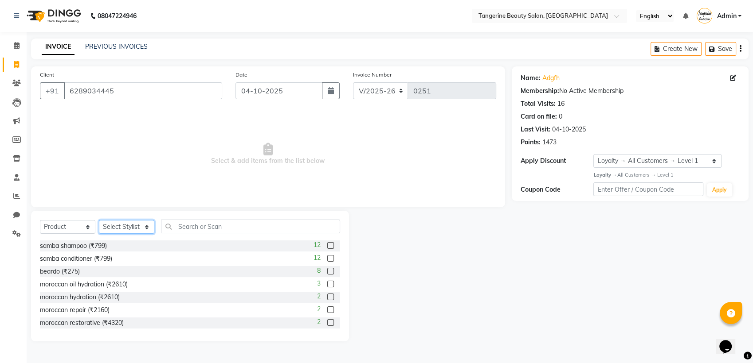
click at [145, 227] on select "Select Stylis[PERSON_NAME]a[PERSON_NAME]i[PERSON_NAME]ha Lakshmi tangerine" at bounding box center [126, 227] width 55 height 14
select select "88040"
click at [99, 220] on select "Select Stylis[PERSON_NAME]a[PERSON_NAME]i[PERSON_NAME]ha Lakshmi tangerine" at bounding box center [126, 227] width 55 height 14
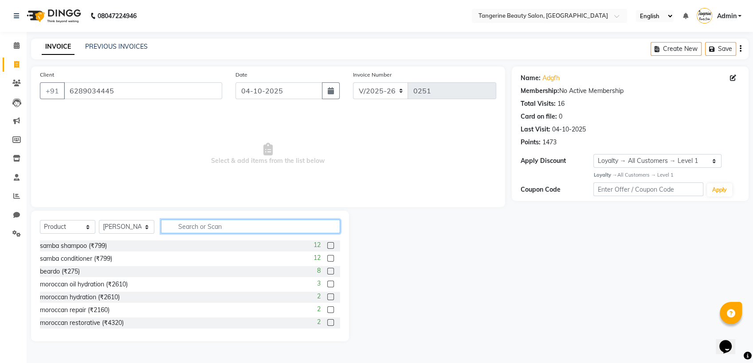
click at [195, 225] on input "text" at bounding box center [250, 227] width 179 height 14
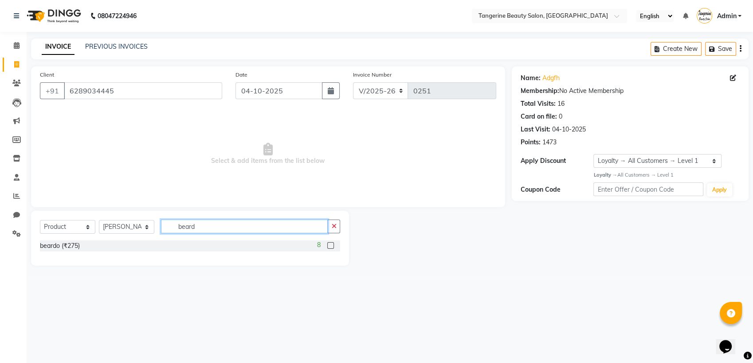
type input "beard"
click at [330, 247] on label at bounding box center [330, 245] width 7 height 7
click at [330, 247] on input "checkbox" at bounding box center [330, 246] width 6 height 6
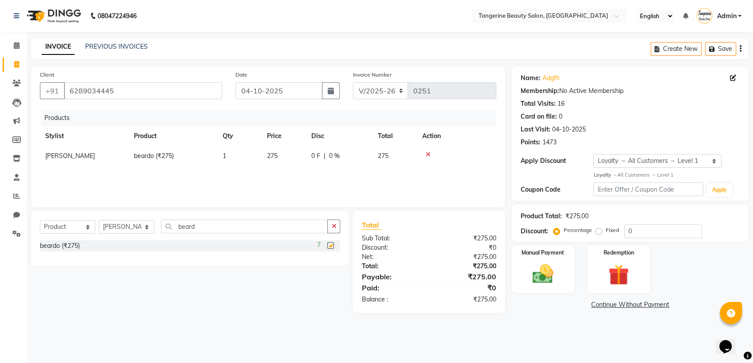
checkbox input "false"
click at [330, 94] on icon "button" at bounding box center [331, 90] width 6 height 7
select select "10"
select select "2025"
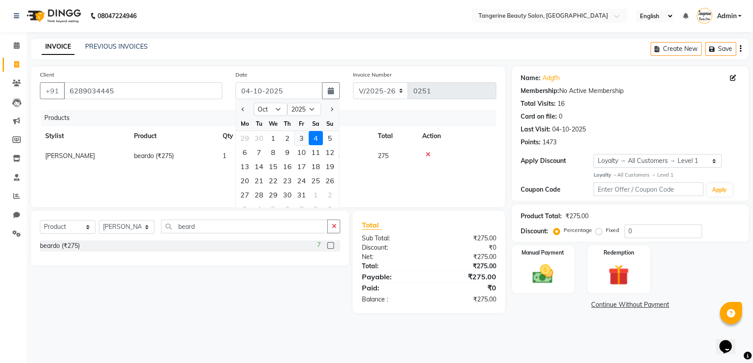
click at [304, 136] on div "3" at bounding box center [301, 138] width 14 height 14
type input "03-10-2025"
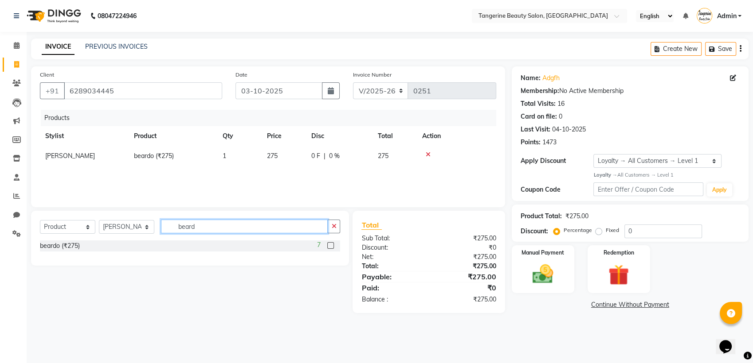
click at [241, 224] on input "beard" at bounding box center [244, 227] width 167 height 14
type input "beard"
click at [89, 225] on select "Select Service Product Membership Package Voucher Prepaid Gift Card" at bounding box center [67, 227] width 55 height 14
select select "service"
click at [40, 220] on select "Select Service Product Membership Package Voucher Prepaid Gift Card" at bounding box center [67, 227] width 55 height 14
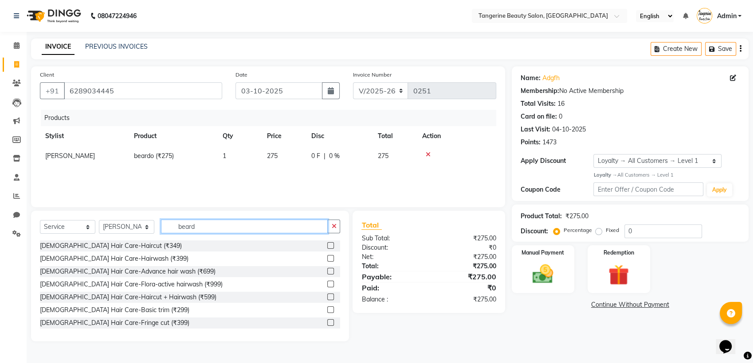
click at [245, 227] on input "beard" at bounding box center [244, 227] width 167 height 14
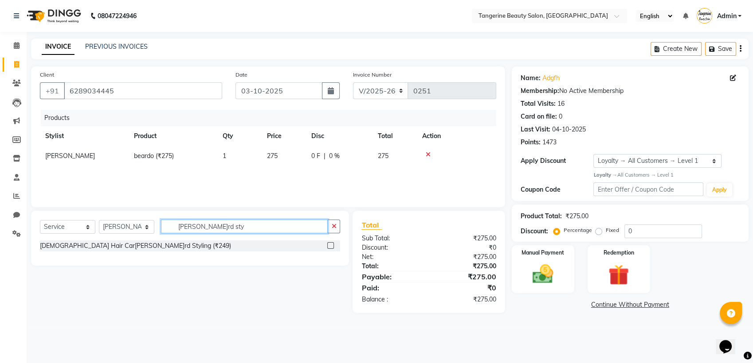
type input "[PERSON_NAME]rd sty"
click at [334, 247] on div at bounding box center [333, 246] width 13 height 11
click at [332, 245] on label at bounding box center [330, 245] width 7 height 7
click at [332, 245] on input "checkbox" at bounding box center [330, 246] width 6 height 6
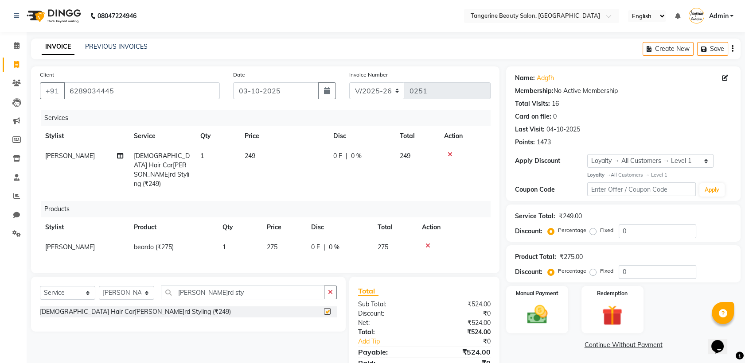
checkbox input "false"
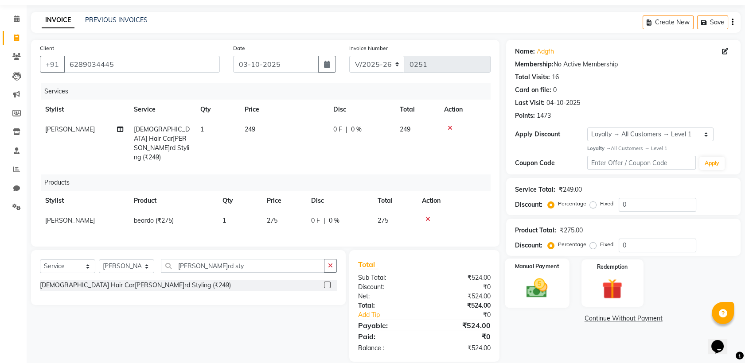
click at [551, 271] on div "Manual Payment" at bounding box center [537, 283] width 64 height 49
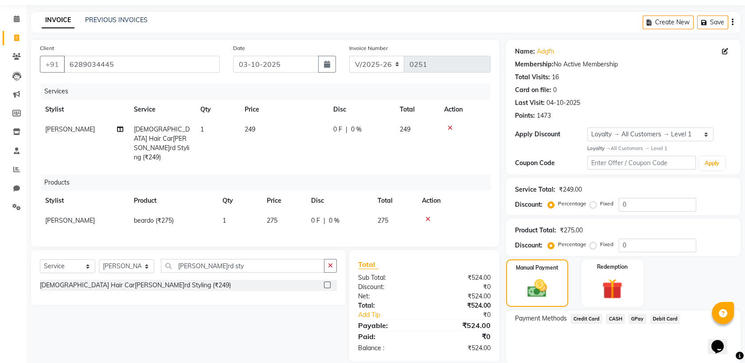
click at [619, 317] on span "CASH" at bounding box center [615, 319] width 19 height 10
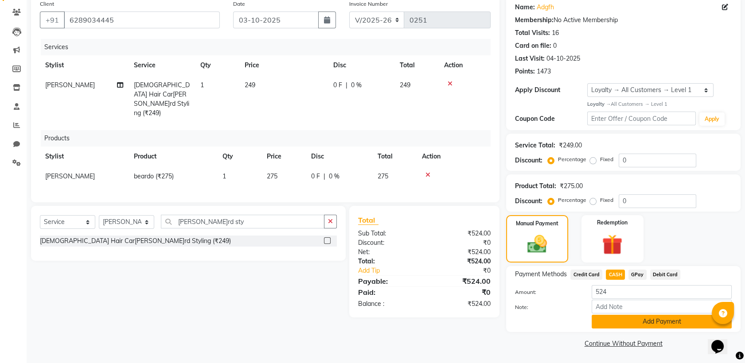
click at [633, 317] on button "Add Payment" at bounding box center [662, 322] width 140 height 14
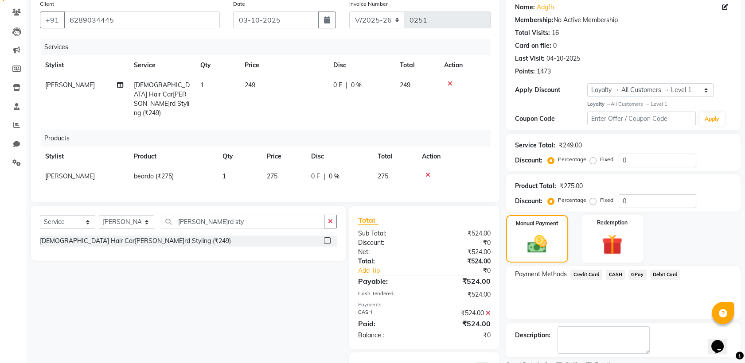
scroll to position [108, 0]
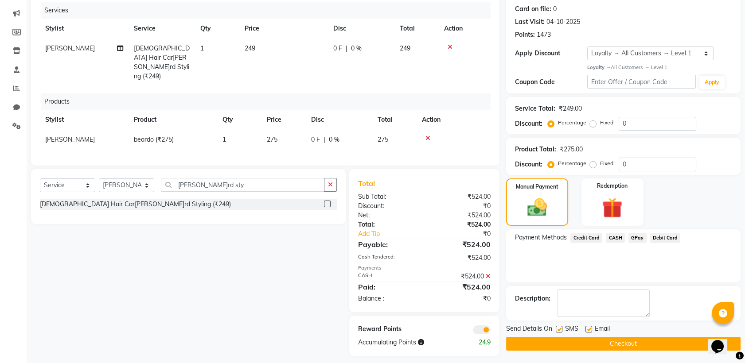
click at [635, 341] on button "Checkout" at bounding box center [623, 344] width 234 height 14
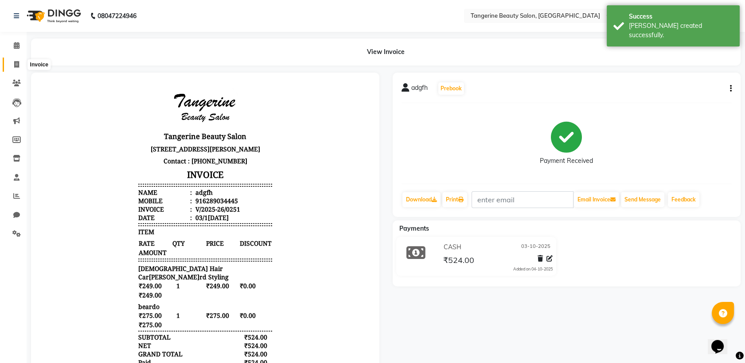
click at [21, 67] on span at bounding box center [17, 65] width 16 height 10
select select "service"
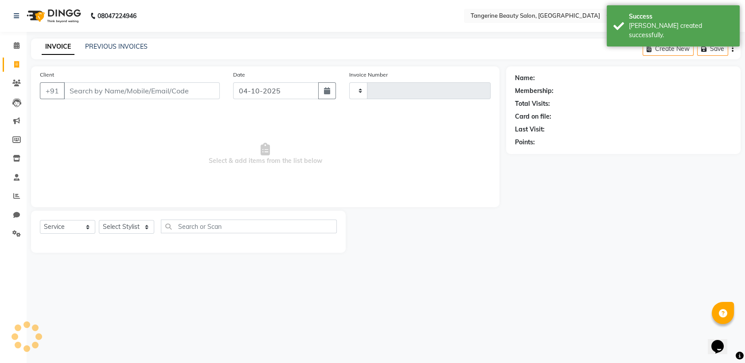
type input "0252"
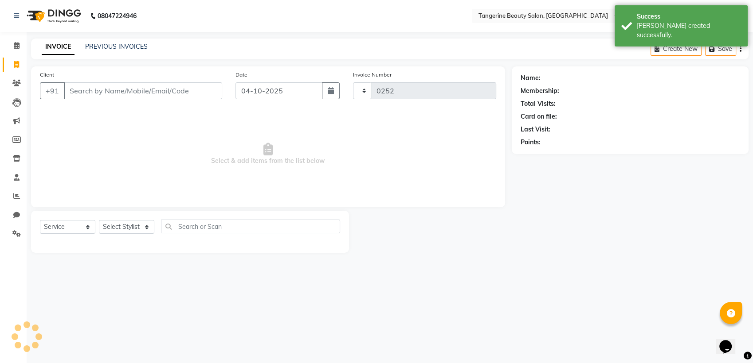
select select "8585"
